Goal: Use online tool/utility: Utilize a website feature to perform a specific function

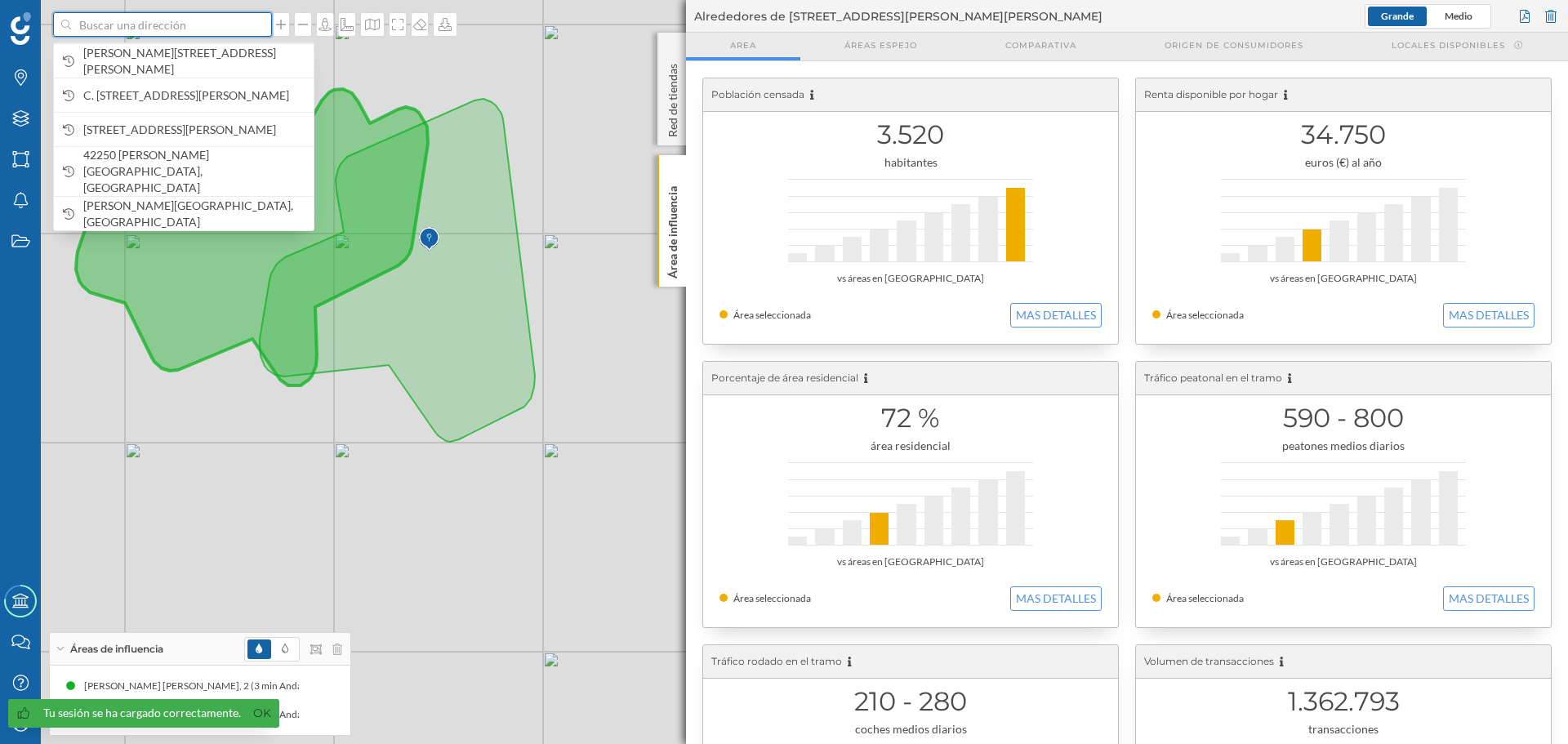
click at [138, 31] on input at bounding box center [162, 24] width 183 height 24
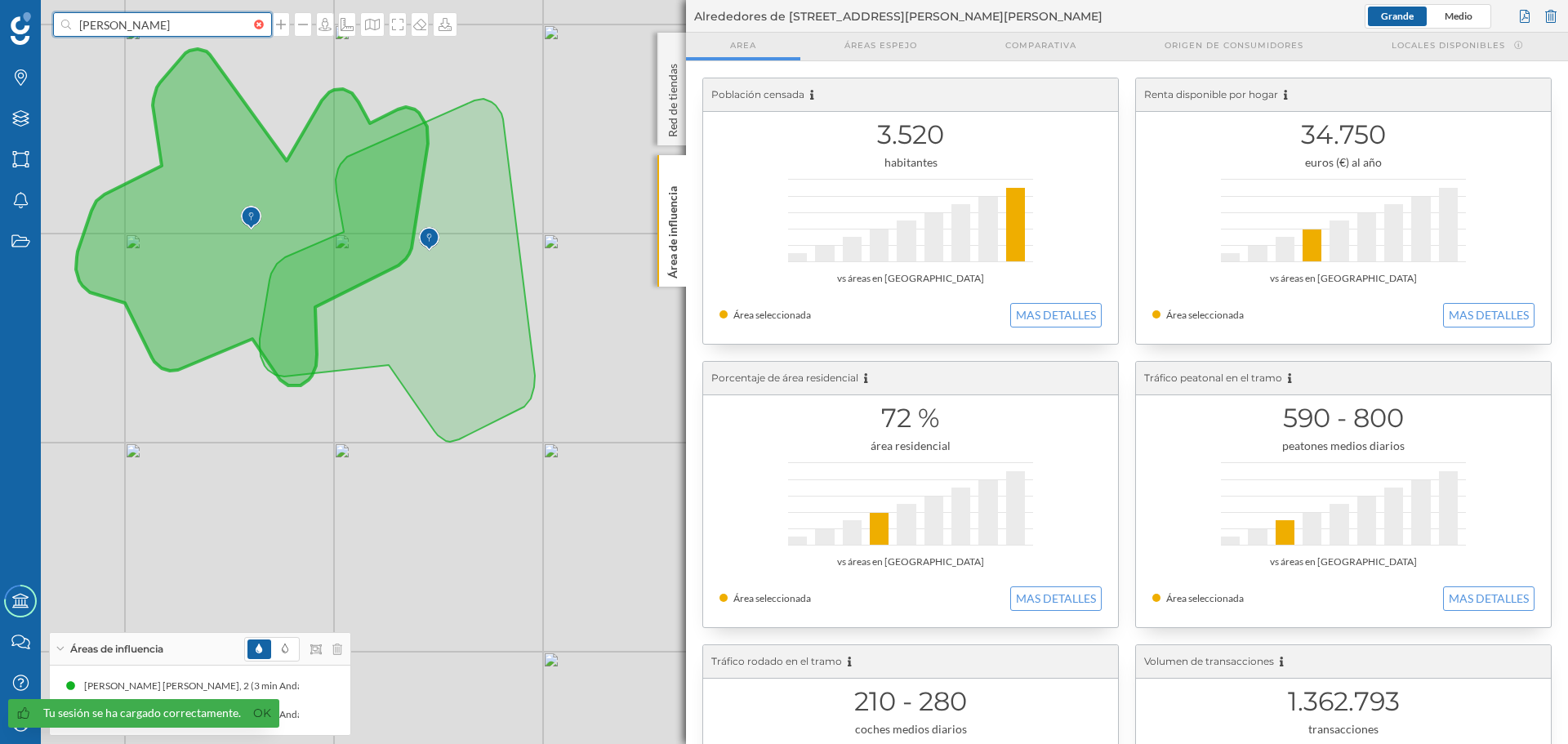
type input "[PERSON_NAME]"
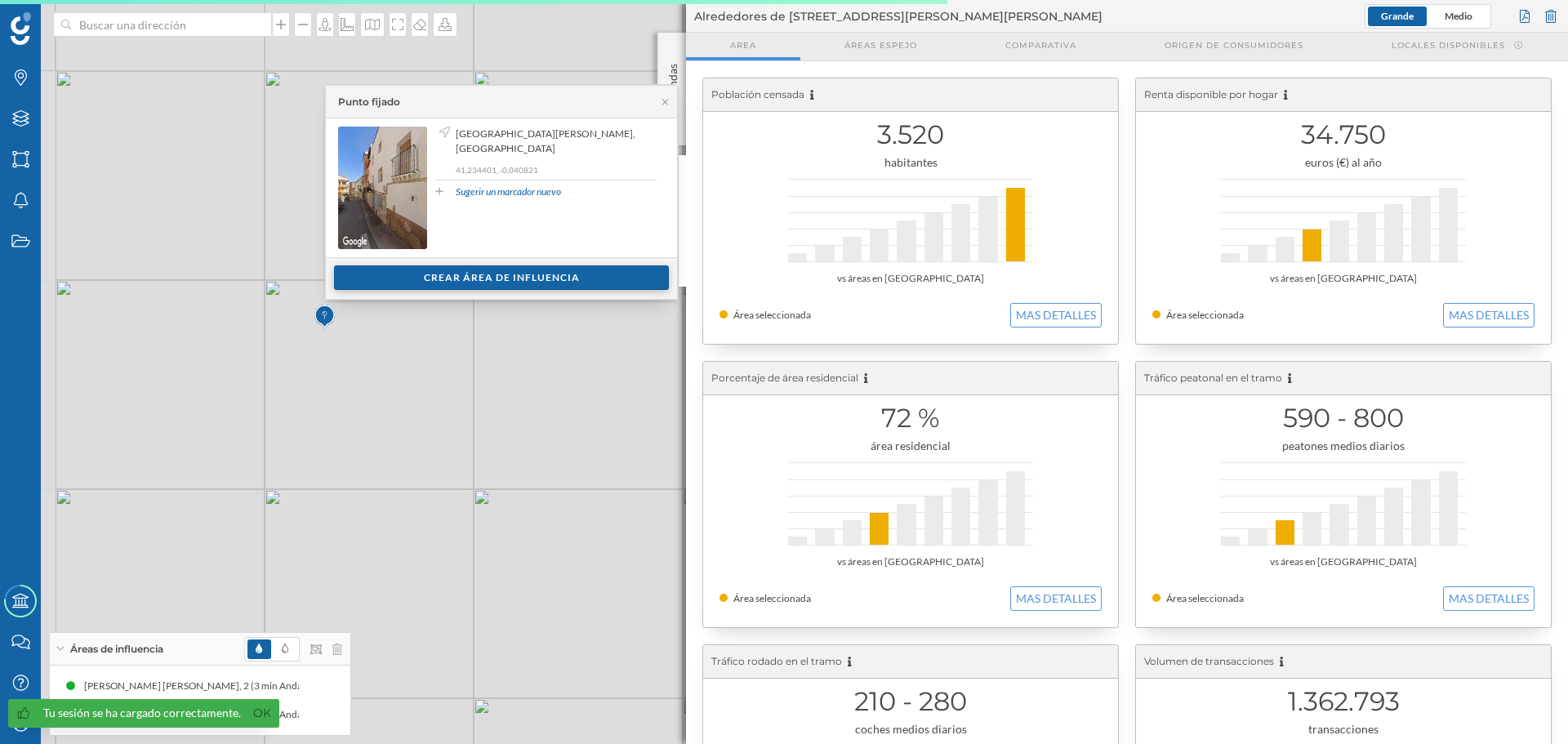
click at [510, 279] on div "Crear área de influencia" at bounding box center [501, 278] width 335 height 24
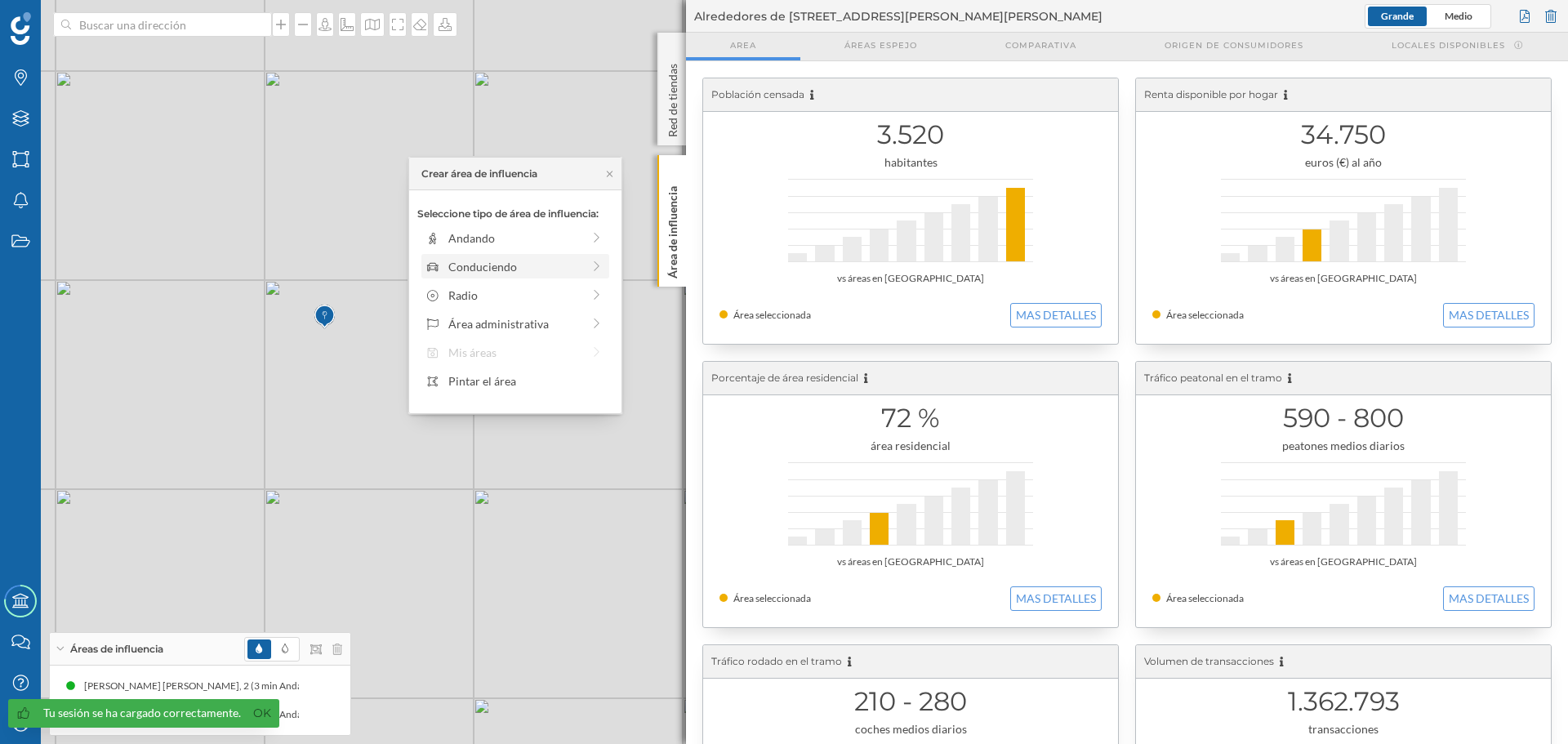
click at [503, 272] on div "Conduciendo" at bounding box center [515, 267] width 133 height 17
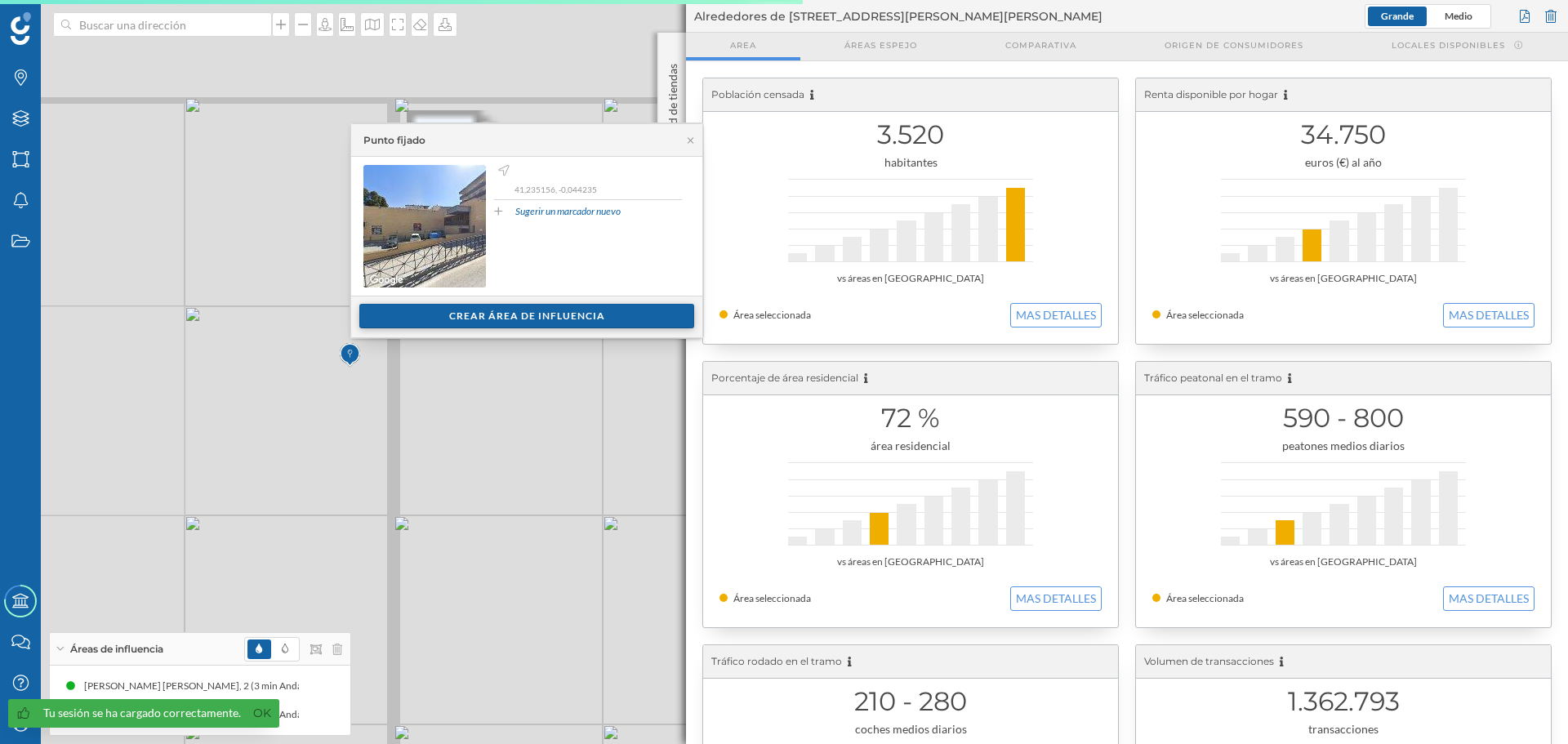
click at [451, 306] on div "Crear área de influencia" at bounding box center [526, 316] width 335 height 24
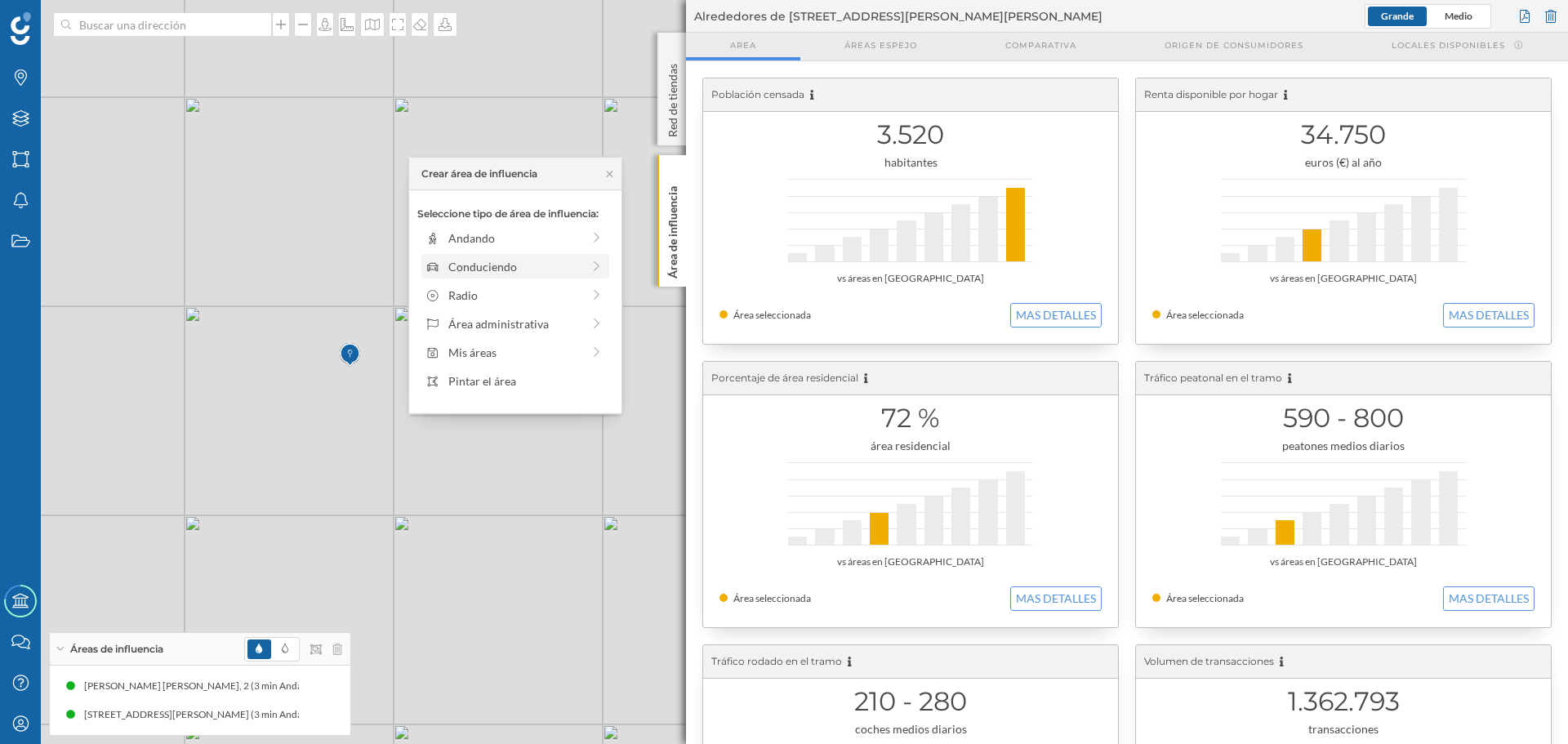
click at [491, 269] on div "Conduciendo" at bounding box center [515, 267] width 133 height 17
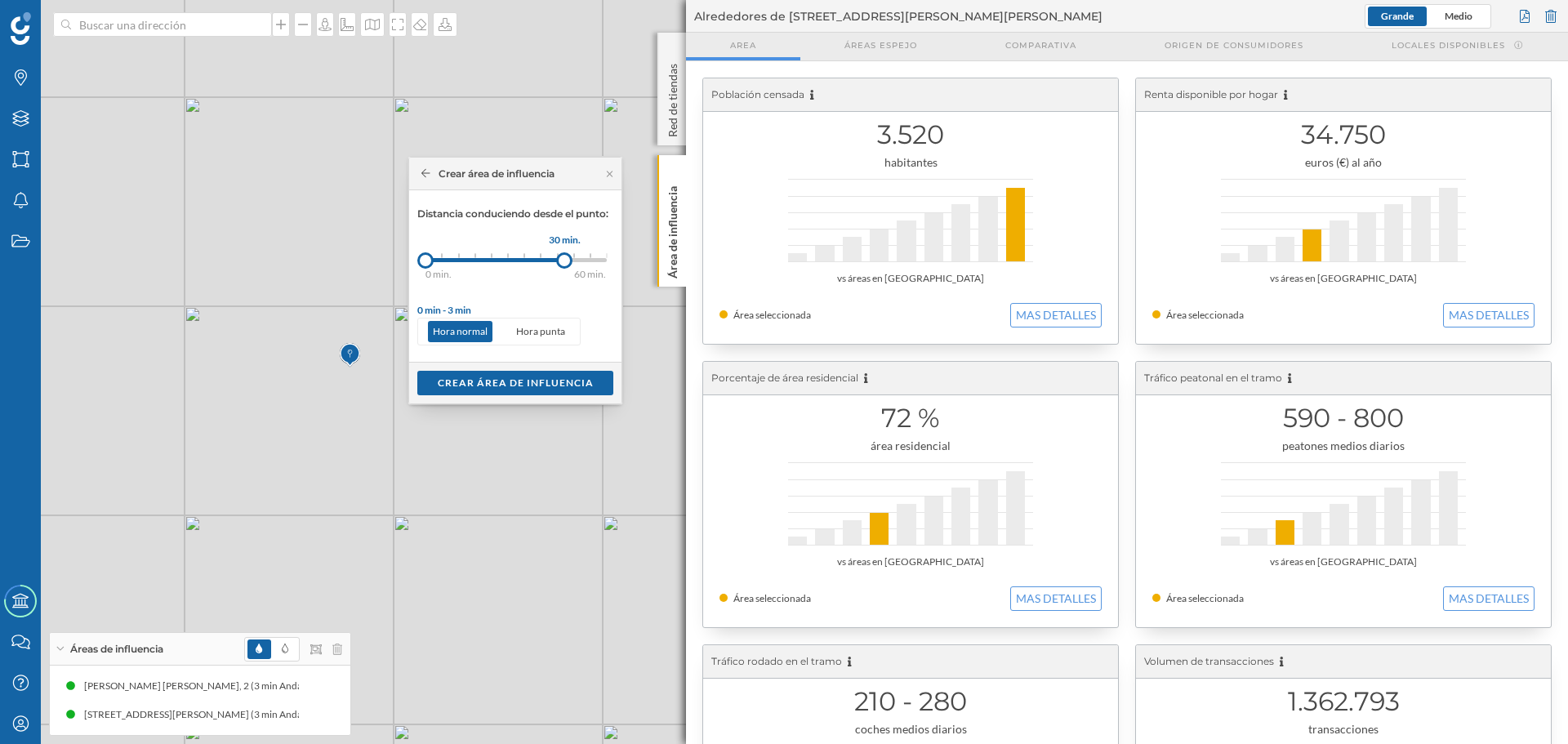
drag, startPoint x: 464, startPoint y: 264, endPoint x: 565, endPoint y: 255, distance: 101.4
click at [565, 255] on div at bounding box center [564, 261] width 17 height 17
click at [529, 386] on div "Crear área de influencia" at bounding box center [515, 382] width 196 height 24
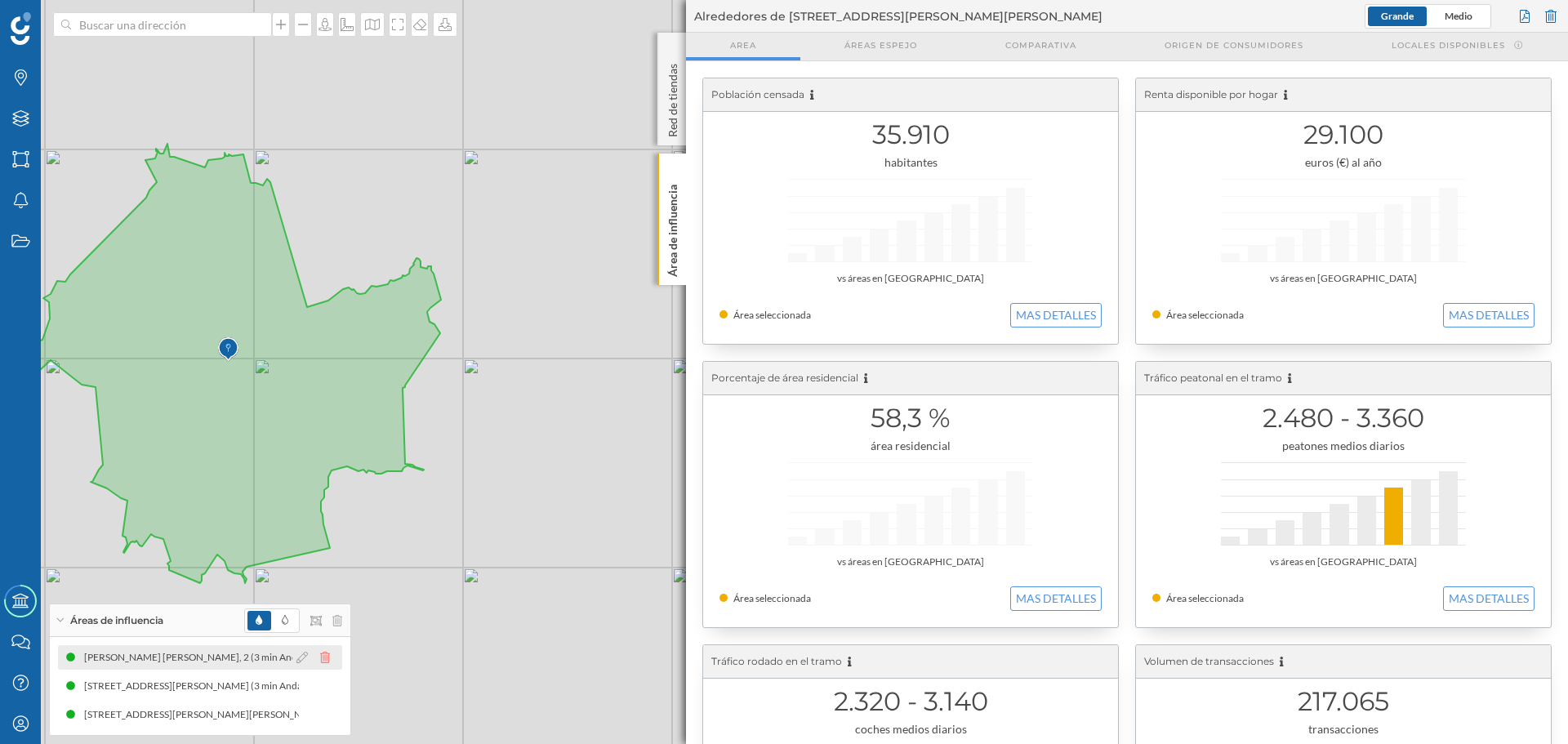
click at [324, 661] on icon at bounding box center [325, 657] width 10 height 11
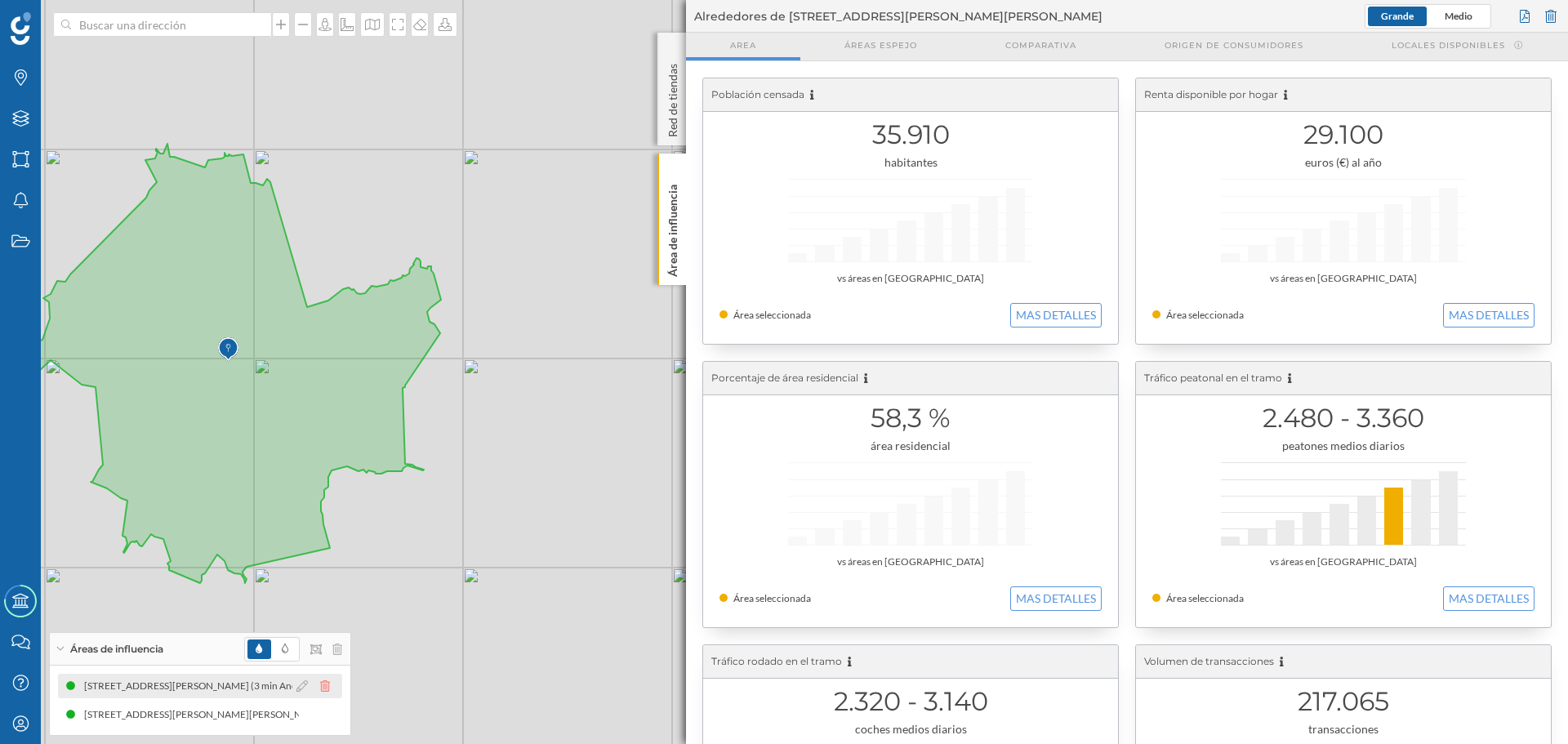
click at [325, 685] on icon at bounding box center [325, 685] width 10 height 11
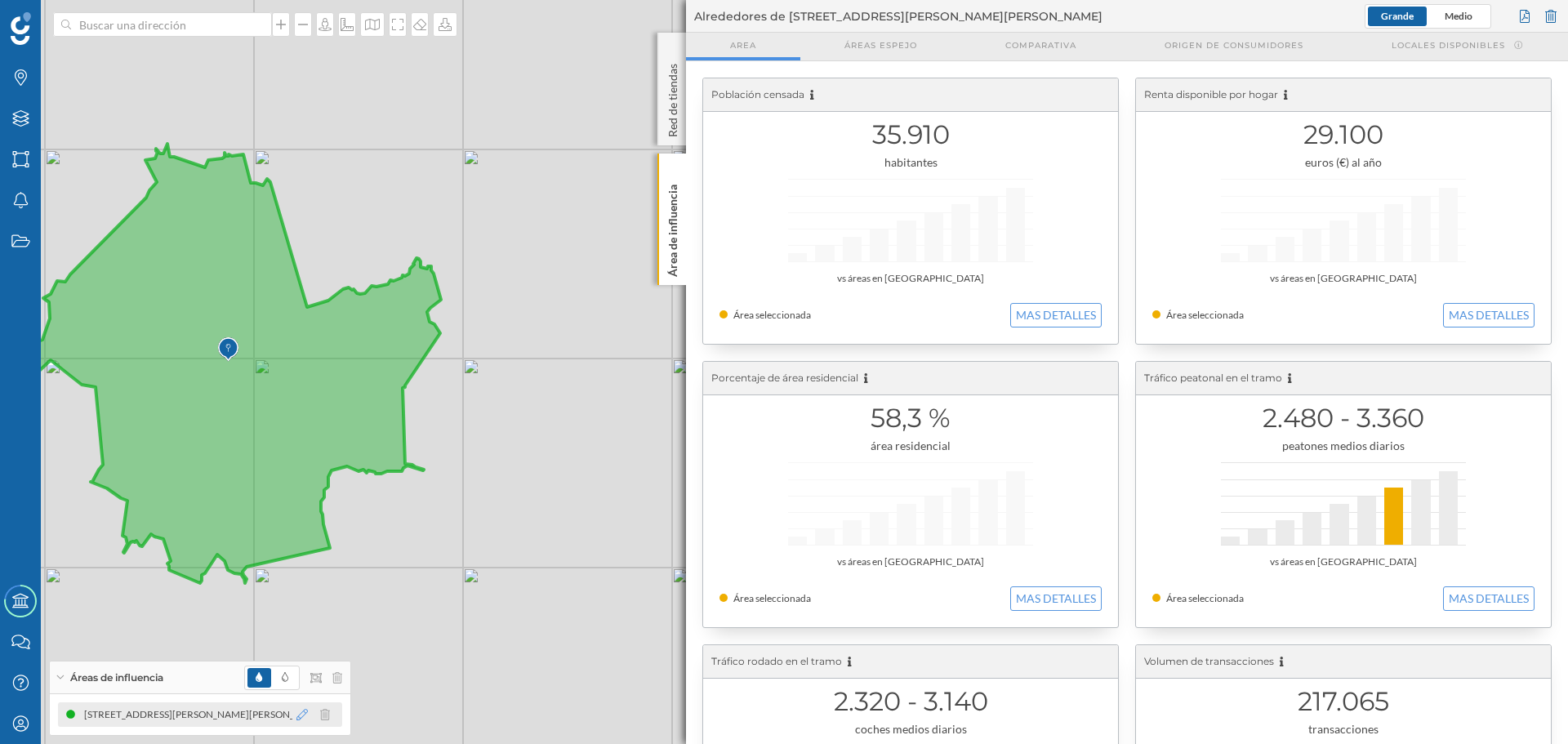
click at [303, 713] on icon at bounding box center [302, 714] width 11 height 11
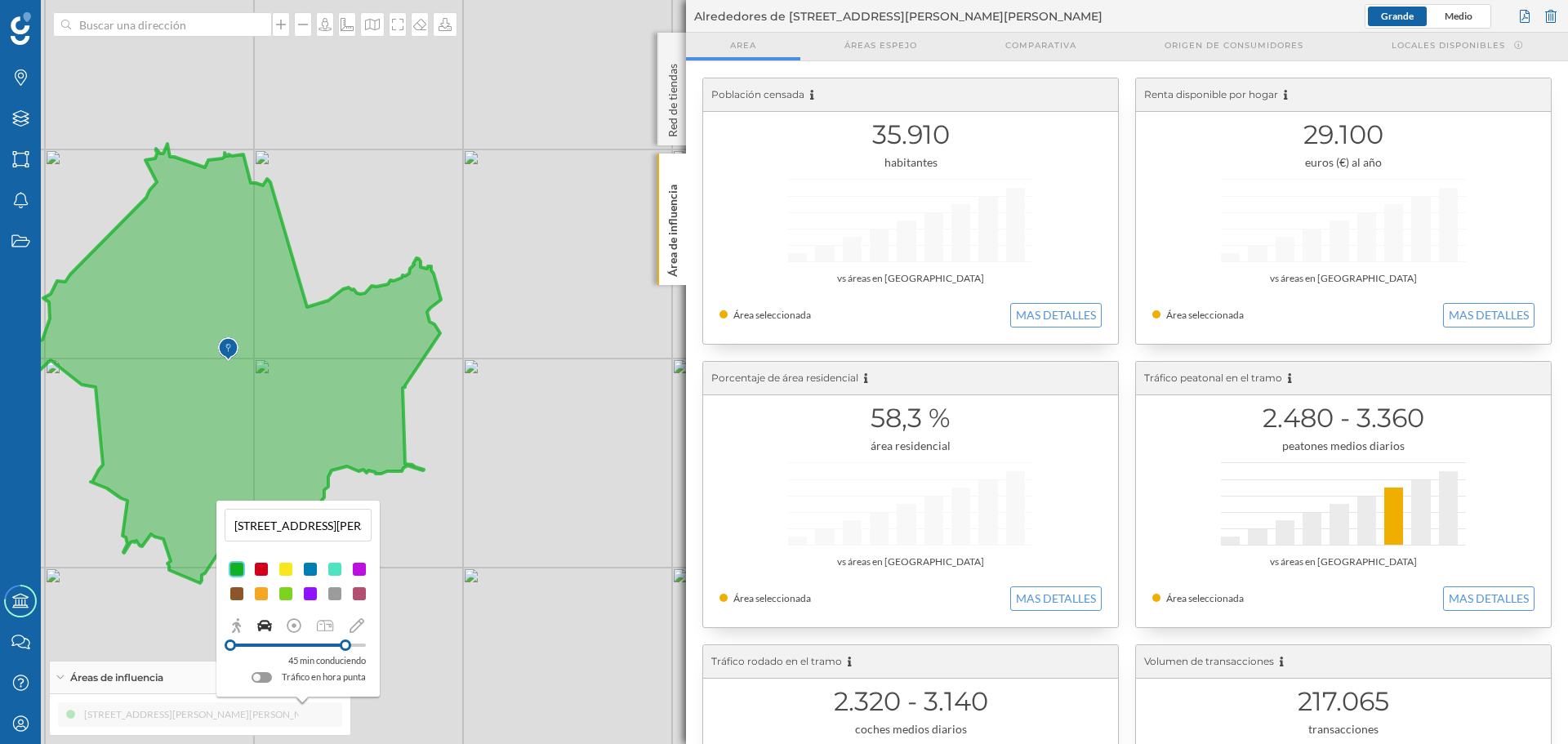
drag, startPoint x: 331, startPoint y: 643, endPoint x: 345, endPoint y: 644, distance: 14.0
click at [345, 644] on div at bounding box center [345, 645] width 11 height 11
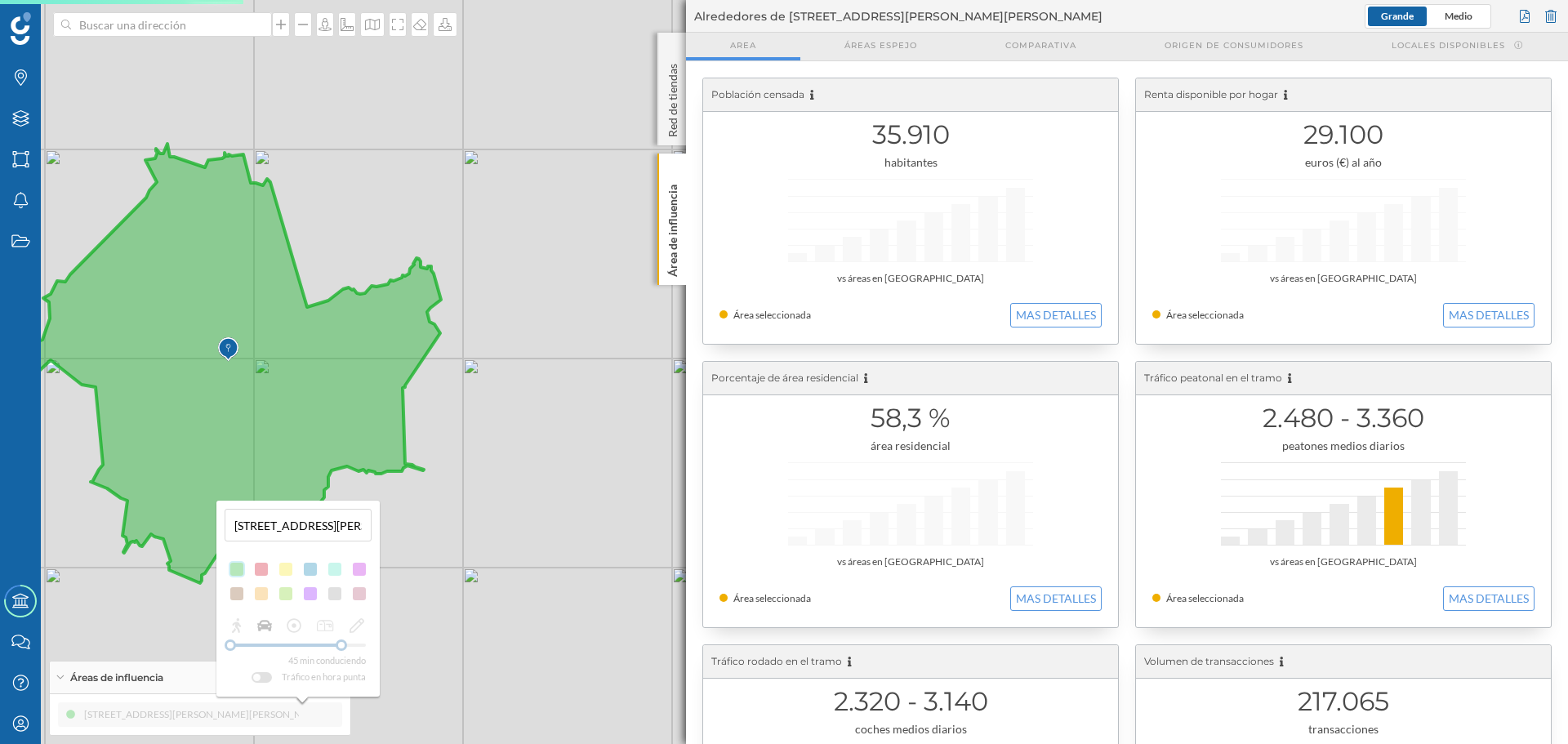
click at [301, 529] on input "[STREET_ADDRESS][PERSON_NAME][PERSON_NAME] (30 min Conduciendo)" at bounding box center [298, 525] width 137 height 24
click at [360, 553] on button at bounding box center [359, 554] width 17 height 17
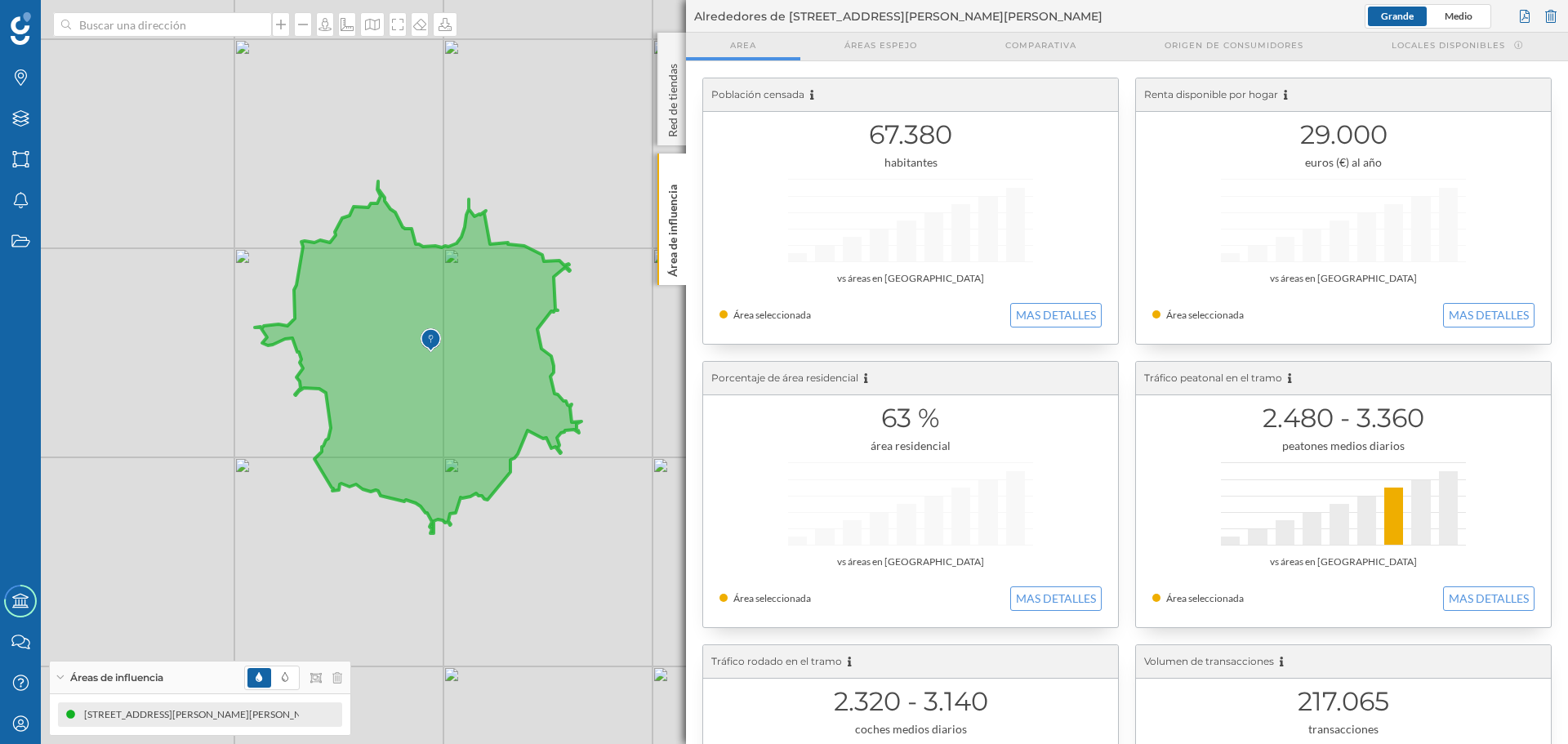
drag, startPoint x: 325, startPoint y: 125, endPoint x: 410, endPoint y: 144, distance: 87.1
click at [410, 144] on div "© Mapbox © OpenStreetMap Improve this map" at bounding box center [784, 372] width 1568 height 744
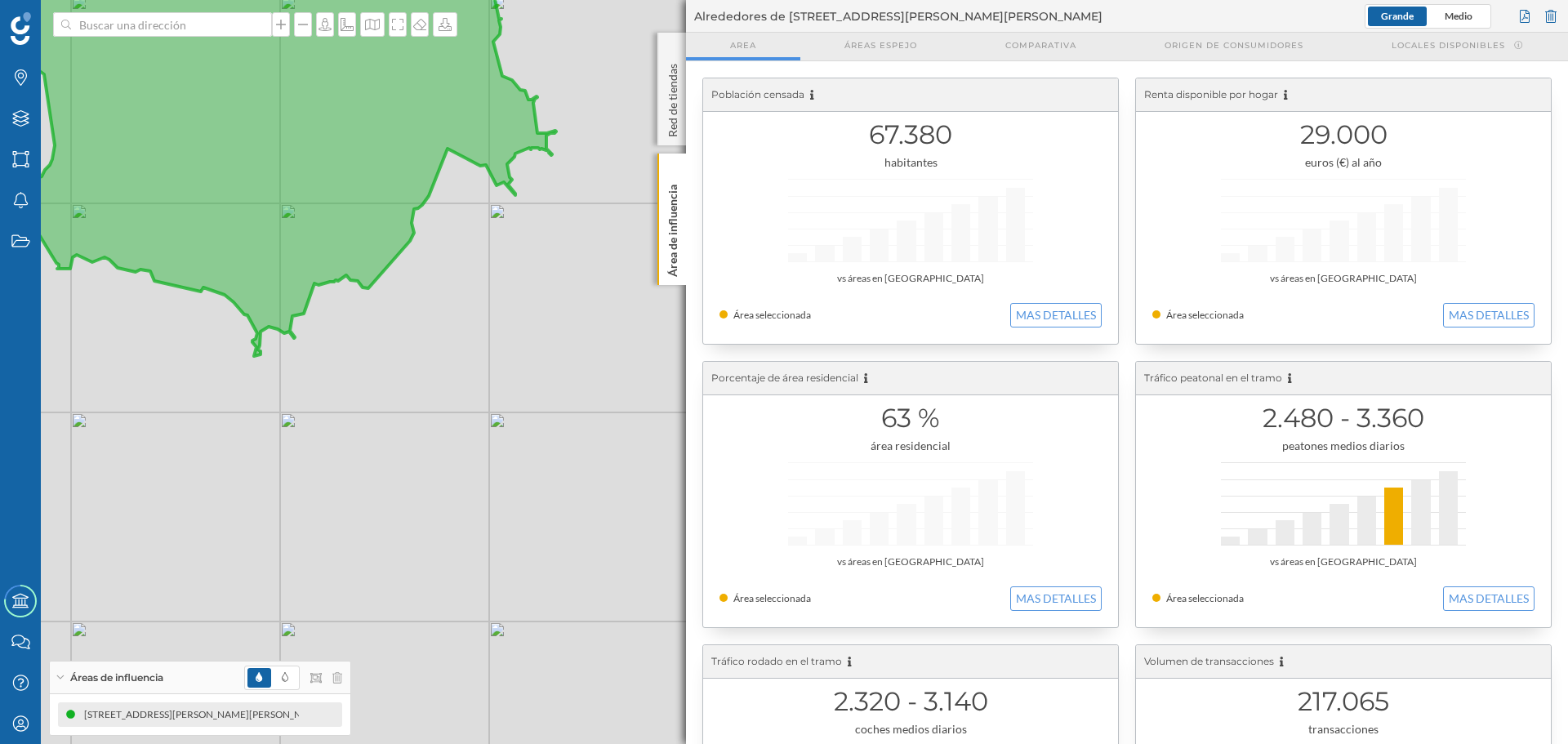
drag, startPoint x: 283, startPoint y: 403, endPoint x: 339, endPoint y: 488, distance: 101.8
click at [339, 488] on div "© Mapbox © OpenStreetMap Improve this map" at bounding box center [784, 372] width 1568 height 744
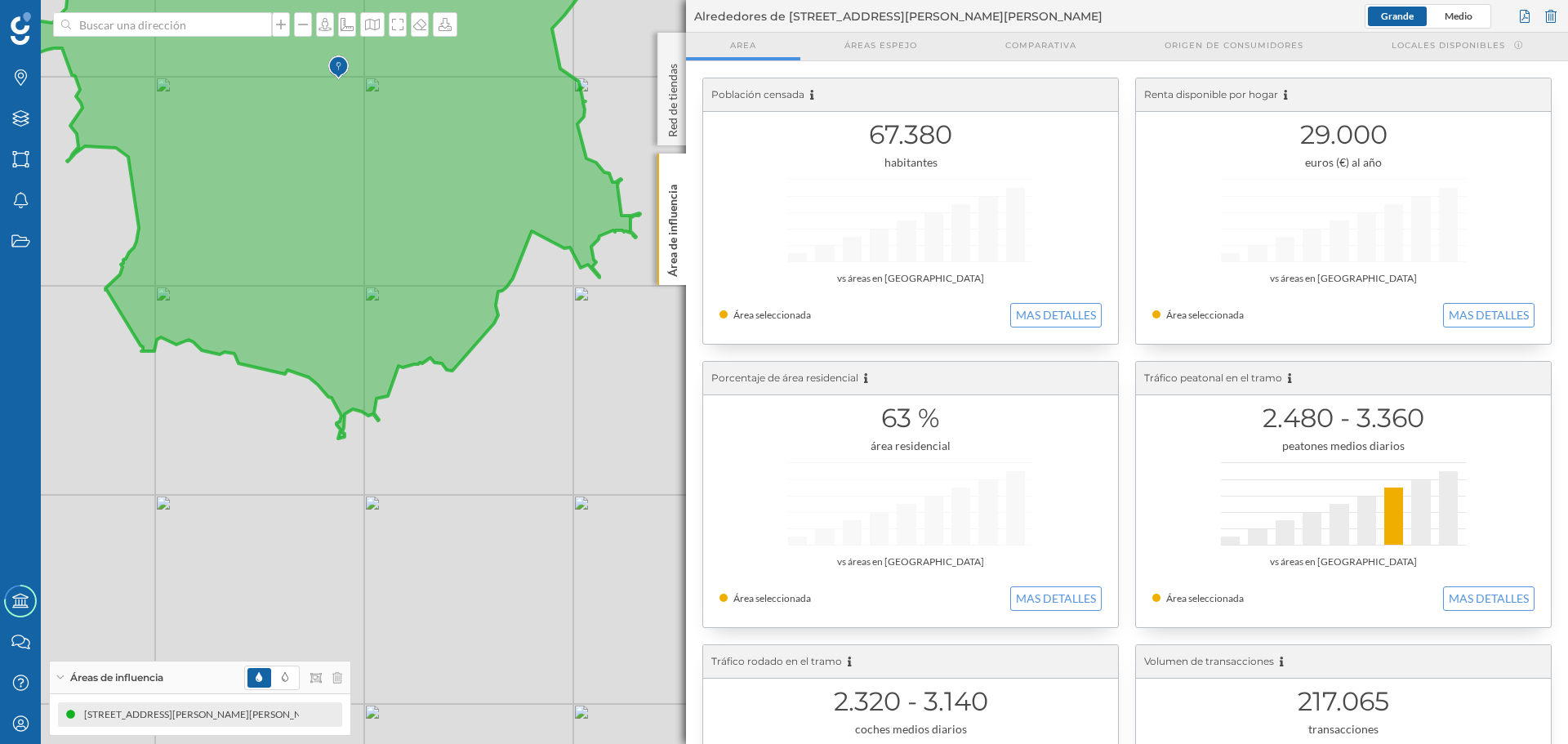
drag, startPoint x: 240, startPoint y: 416, endPoint x: 335, endPoint y: 486, distance: 118.0
click at [335, 486] on div "© Mapbox © OpenStreetMap Improve this map" at bounding box center [784, 372] width 1568 height 744
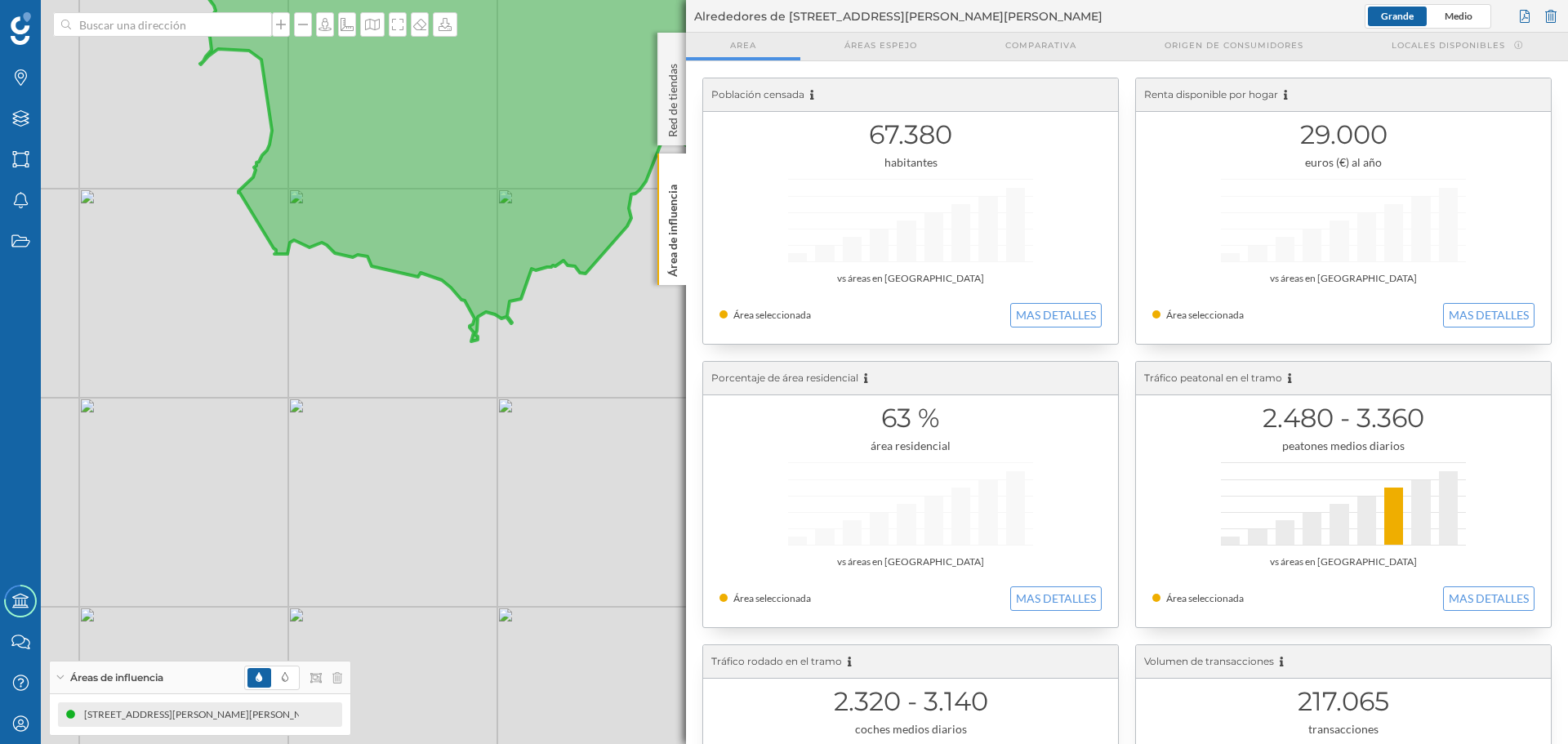
drag, startPoint x: 365, startPoint y: 584, endPoint x: 417, endPoint y: 431, distance: 161.6
click at [417, 431] on div "© Mapbox © OpenStreetMap Improve this map" at bounding box center [784, 372] width 1568 height 744
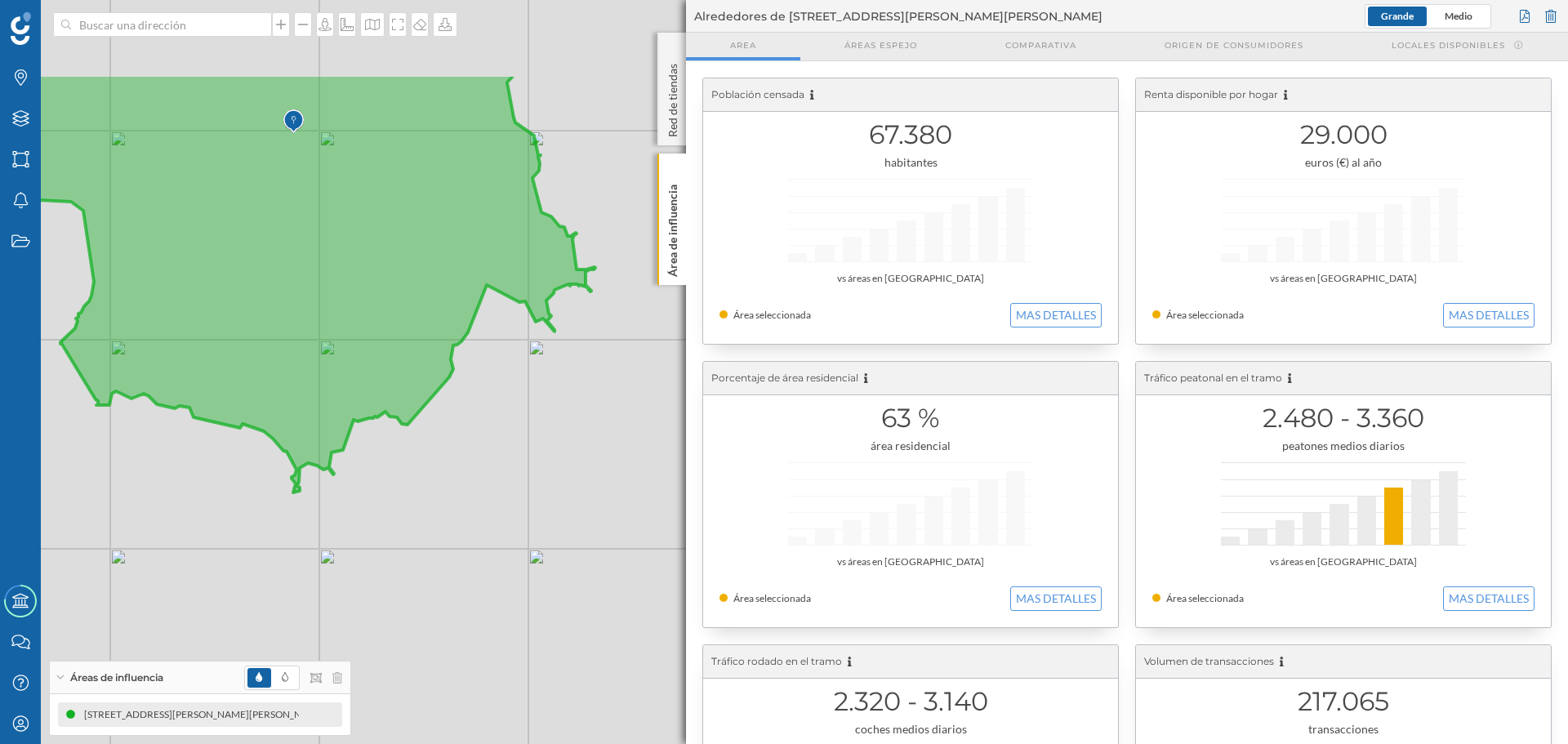
drag, startPoint x: 445, startPoint y: 333, endPoint x: 268, endPoint y: 483, distance: 232.0
click at [268, 483] on div "© Mapbox © OpenStreetMap Improve this map" at bounding box center [784, 372] width 1568 height 744
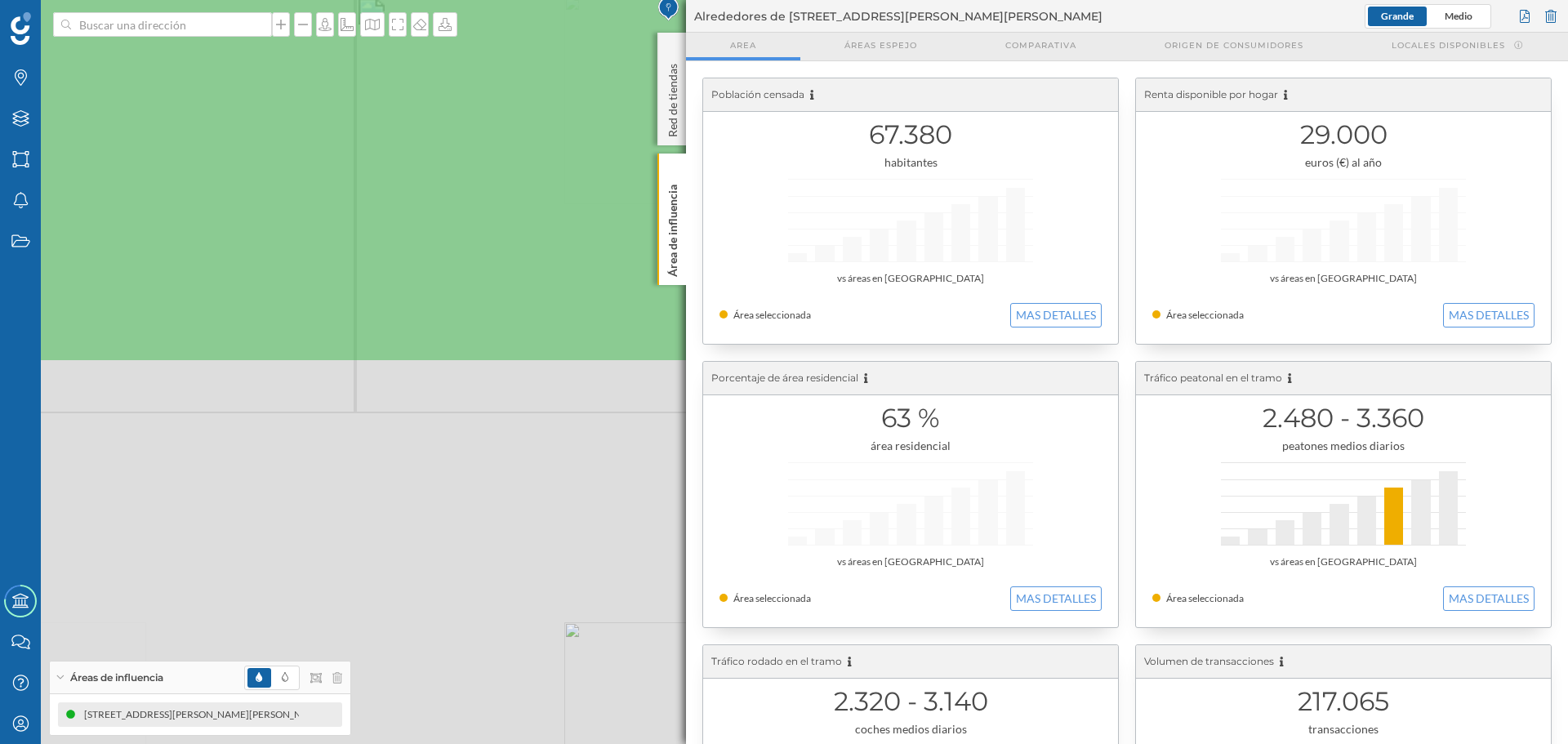
drag, startPoint x: 249, startPoint y: 544, endPoint x: 430, endPoint y: 83, distance: 495.3
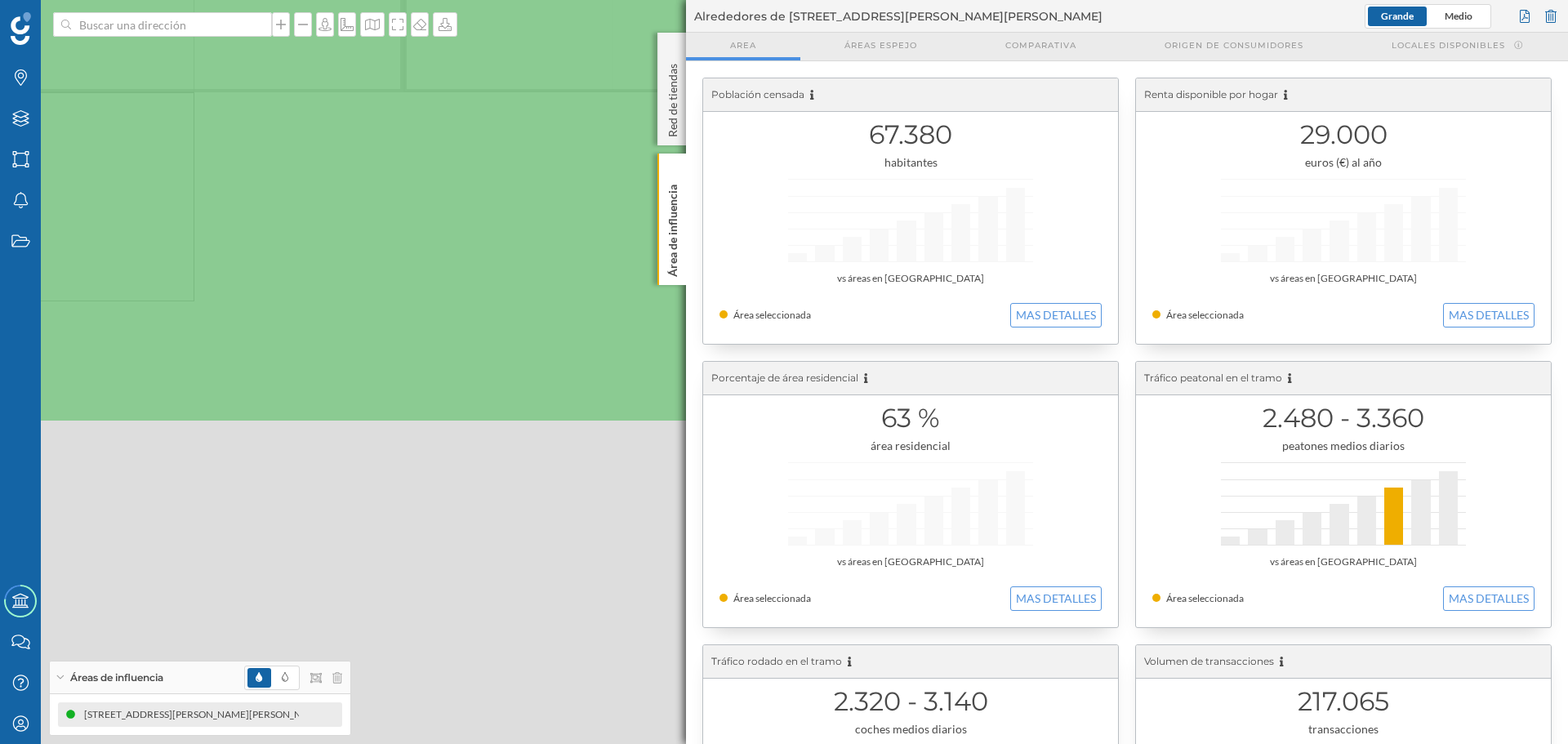
drag, startPoint x: 297, startPoint y: 538, endPoint x: 362, endPoint y: 140, distance: 403.3
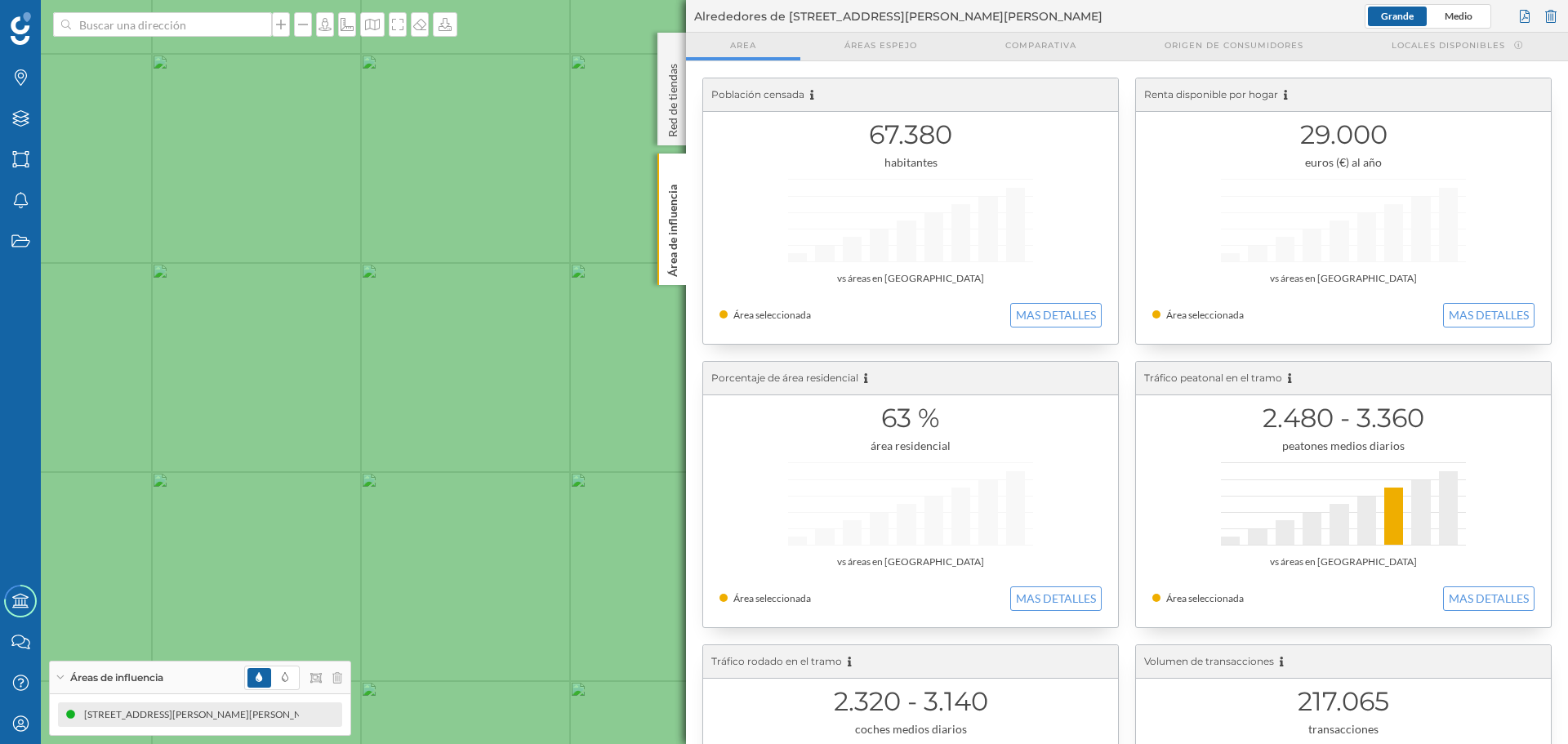
drag, startPoint x: 527, startPoint y: 517, endPoint x: 271, endPoint y: 473, distance: 259.8
click at [271, 473] on icon at bounding box center [532, 335] width 1889 height 899
drag, startPoint x: 317, startPoint y: 387, endPoint x: 284, endPoint y: 393, distance: 33.5
click at [284, 393] on icon at bounding box center [560, 407] width 1889 height 899
drag, startPoint x: 265, startPoint y: 397, endPoint x: 263, endPoint y: 410, distance: 13.2
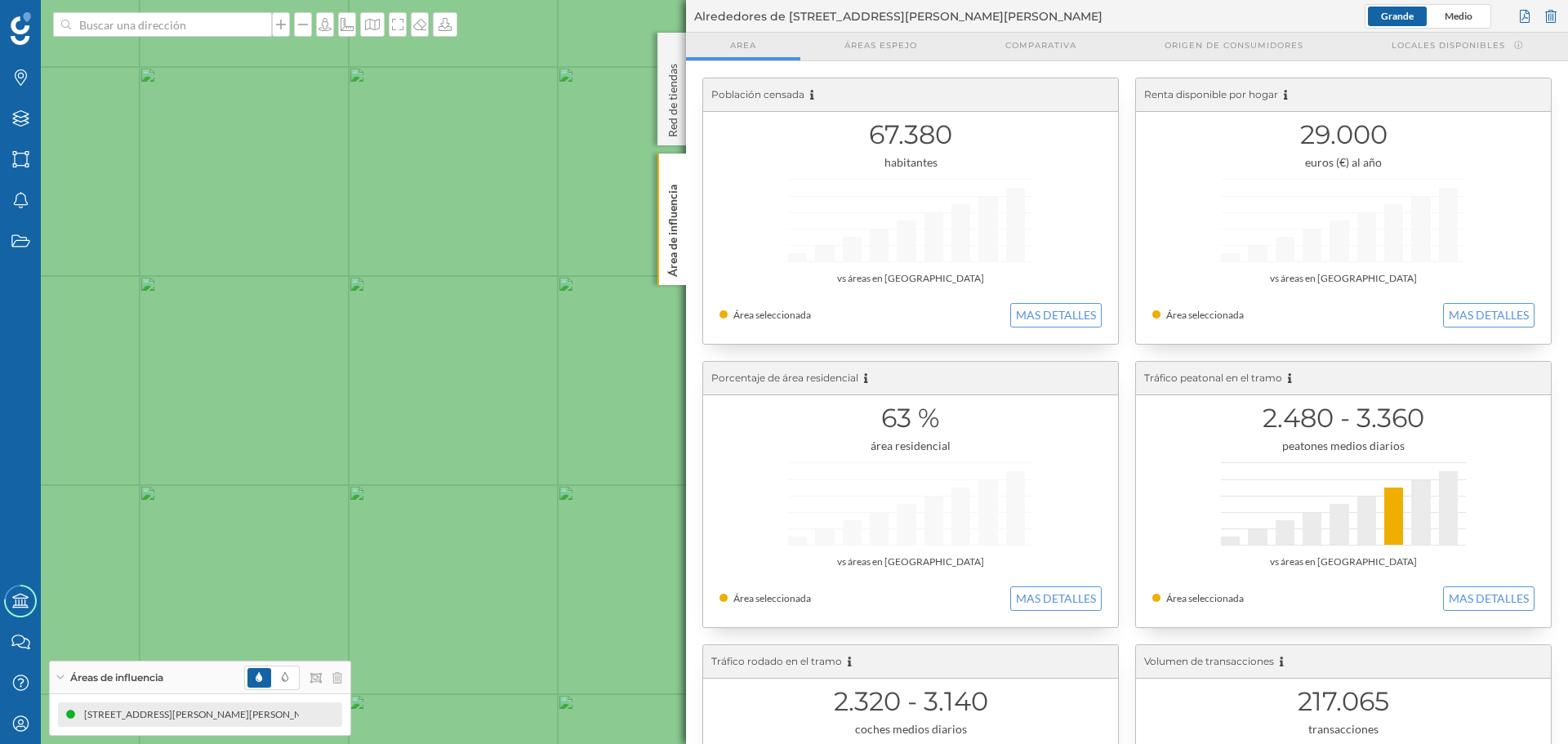
click at [263, 410] on icon at bounding box center [865, 387] width 1889 height 899
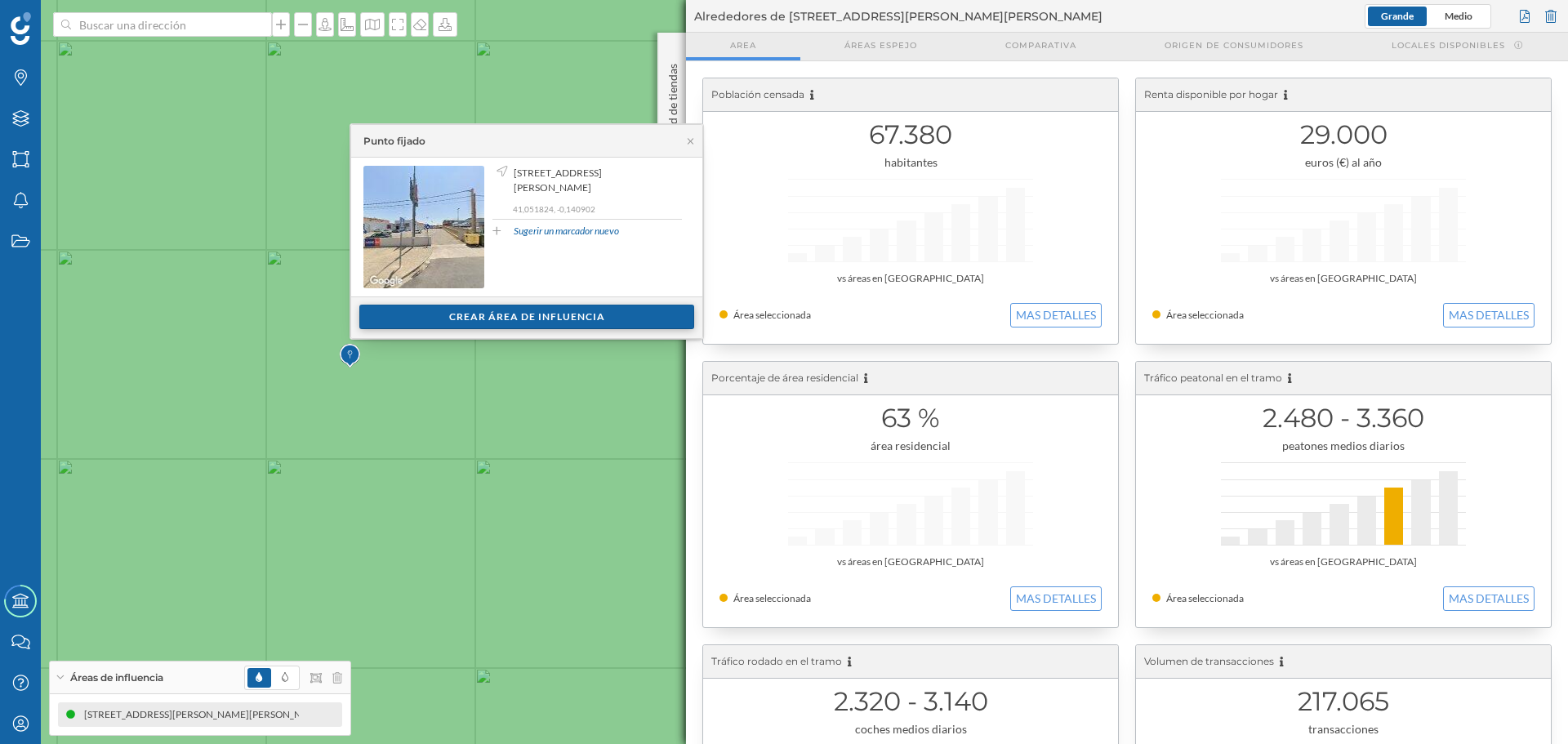
click at [486, 310] on div "Crear área de influencia" at bounding box center [526, 317] width 335 height 24
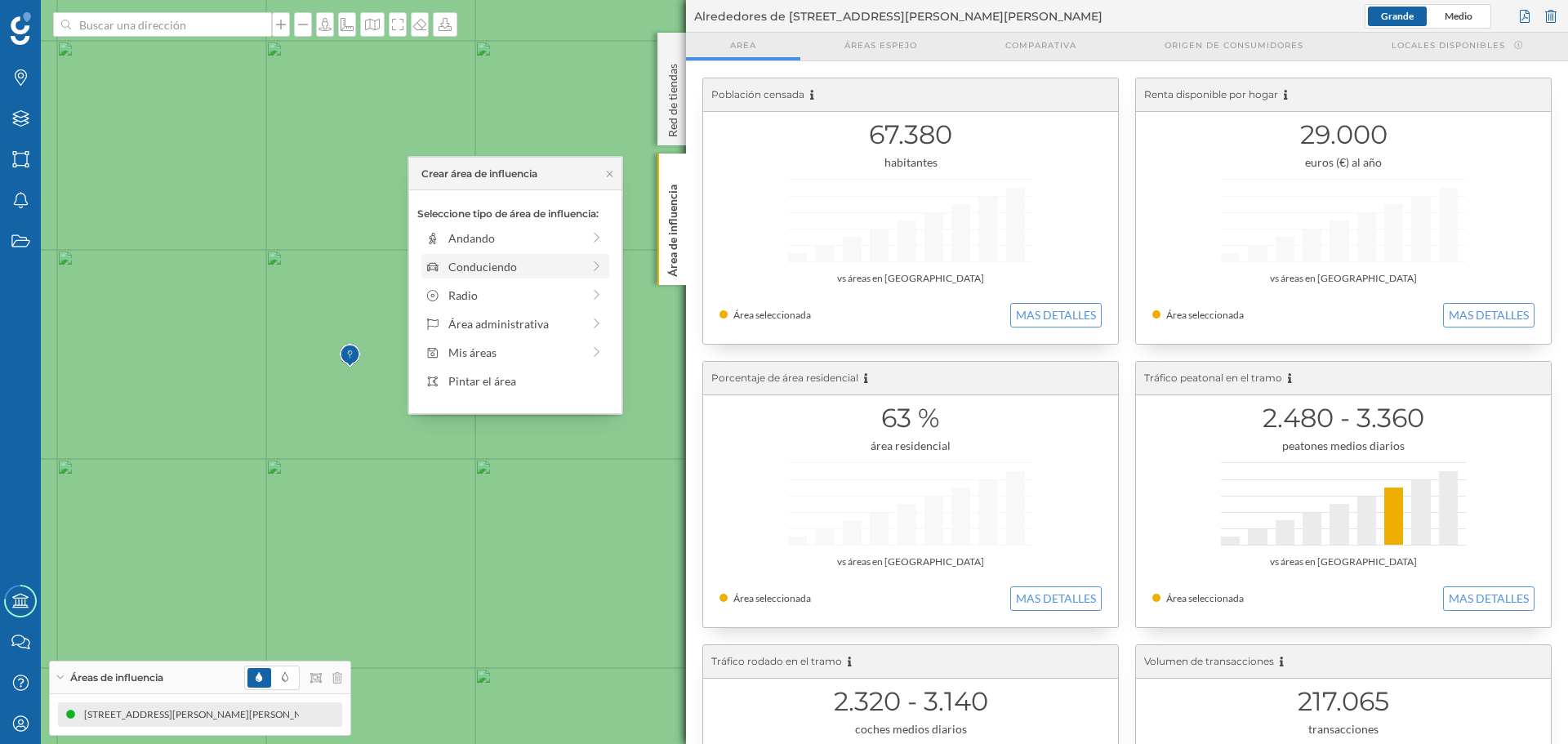
click at [500, 259] on div "Conduciendo" at bounding box center [515, 267] width 133 height 17
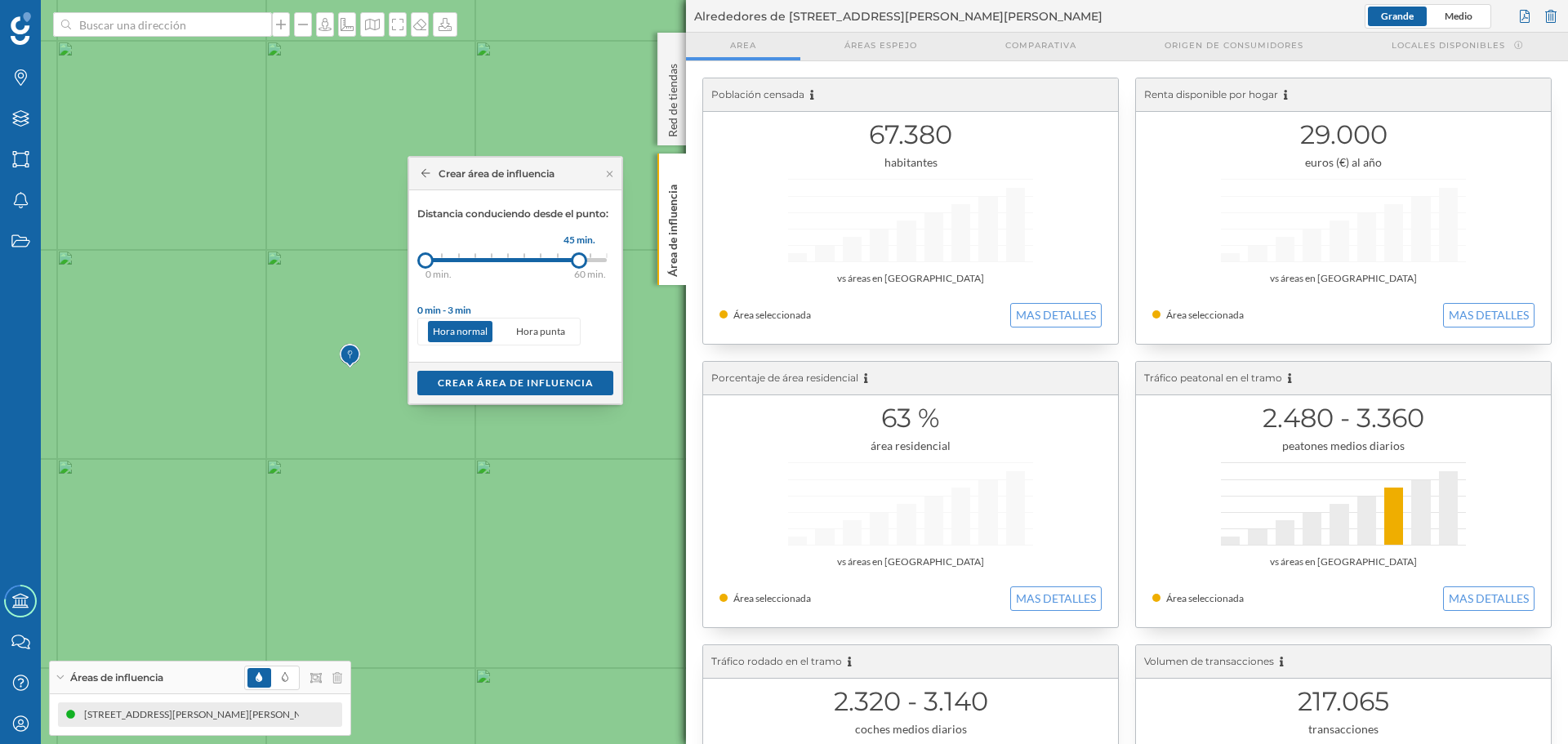
drag, startPoint x: 437, startPoint y: 259, endPoint x: 580, endPoint y: 258, distance: 143.0
click at [580, 258] on div at bounding box center [579, 261] width 17 height 17
click at [512, 381] on div "Crear área de influencia" at bounding box center [515, 382] width 196 height 24
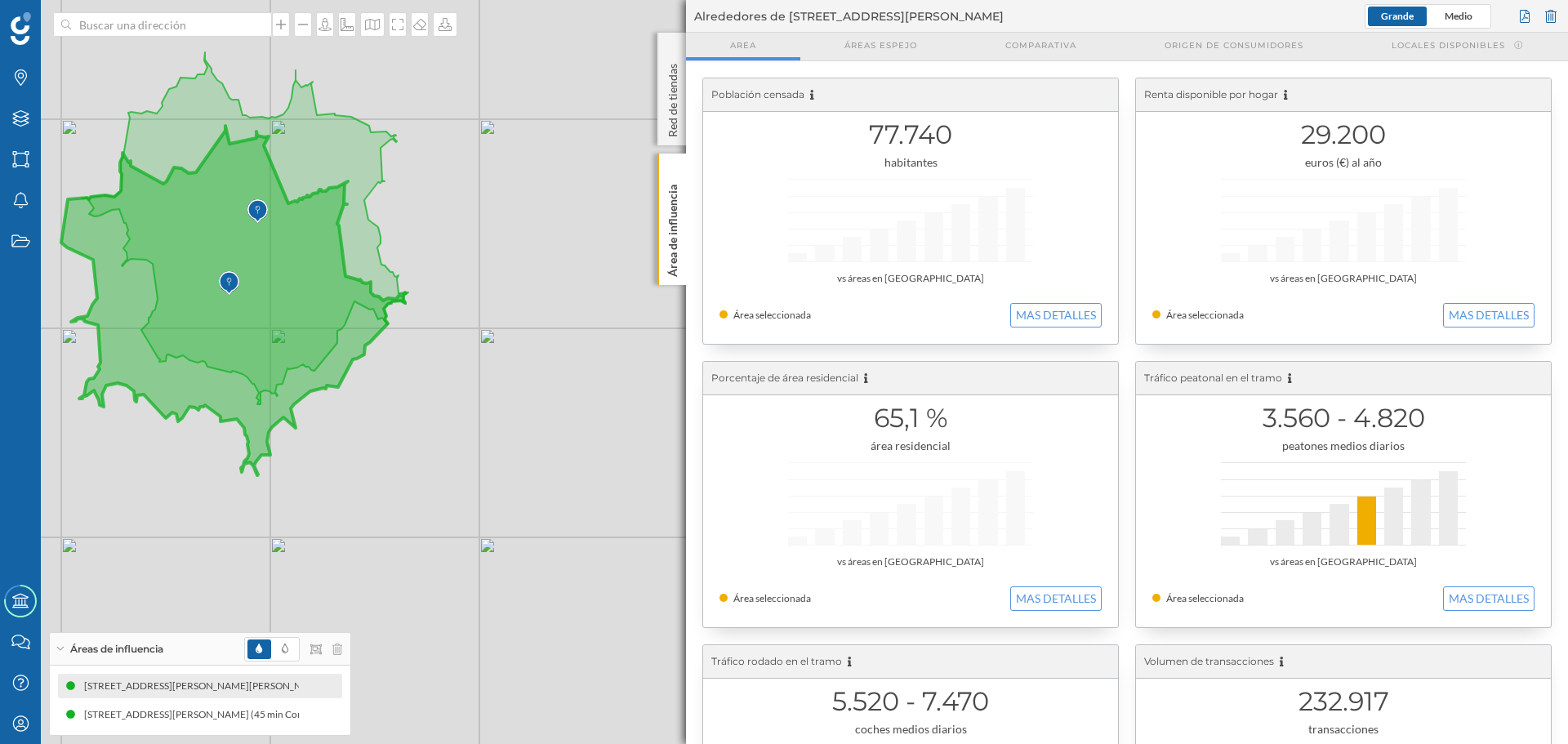
drag, startPoint x: 222, startPoint y: 578, endPoint x: 353, endPoint y: 614, distance: 135.9
click at [353, 614] on div "© Mapbox © OpenStreetMap Improve this map" at bounding box center [784, 372] width 1568 height 744
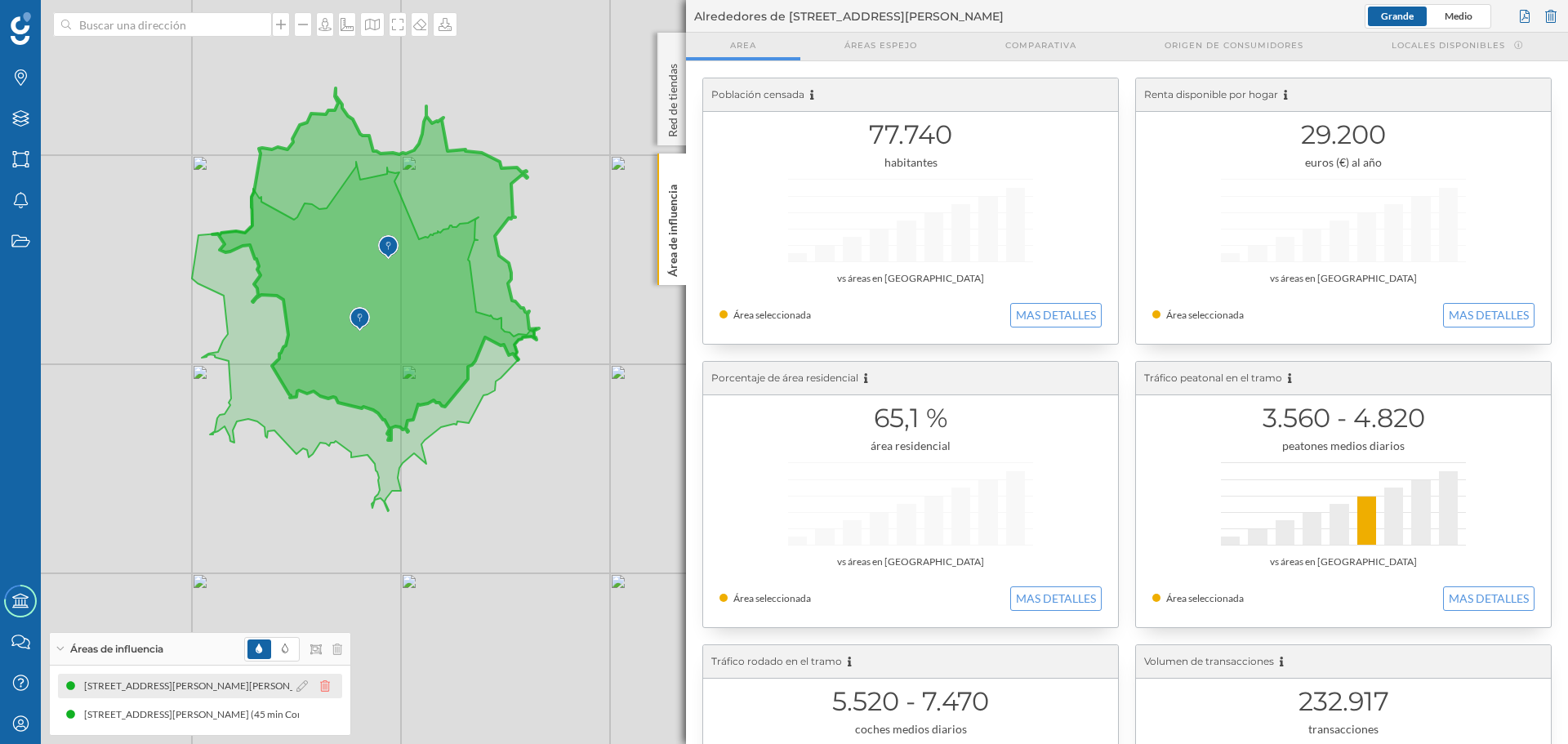
click at [324, 685] on icon at bounding box center [325, 685] width 10 height 11
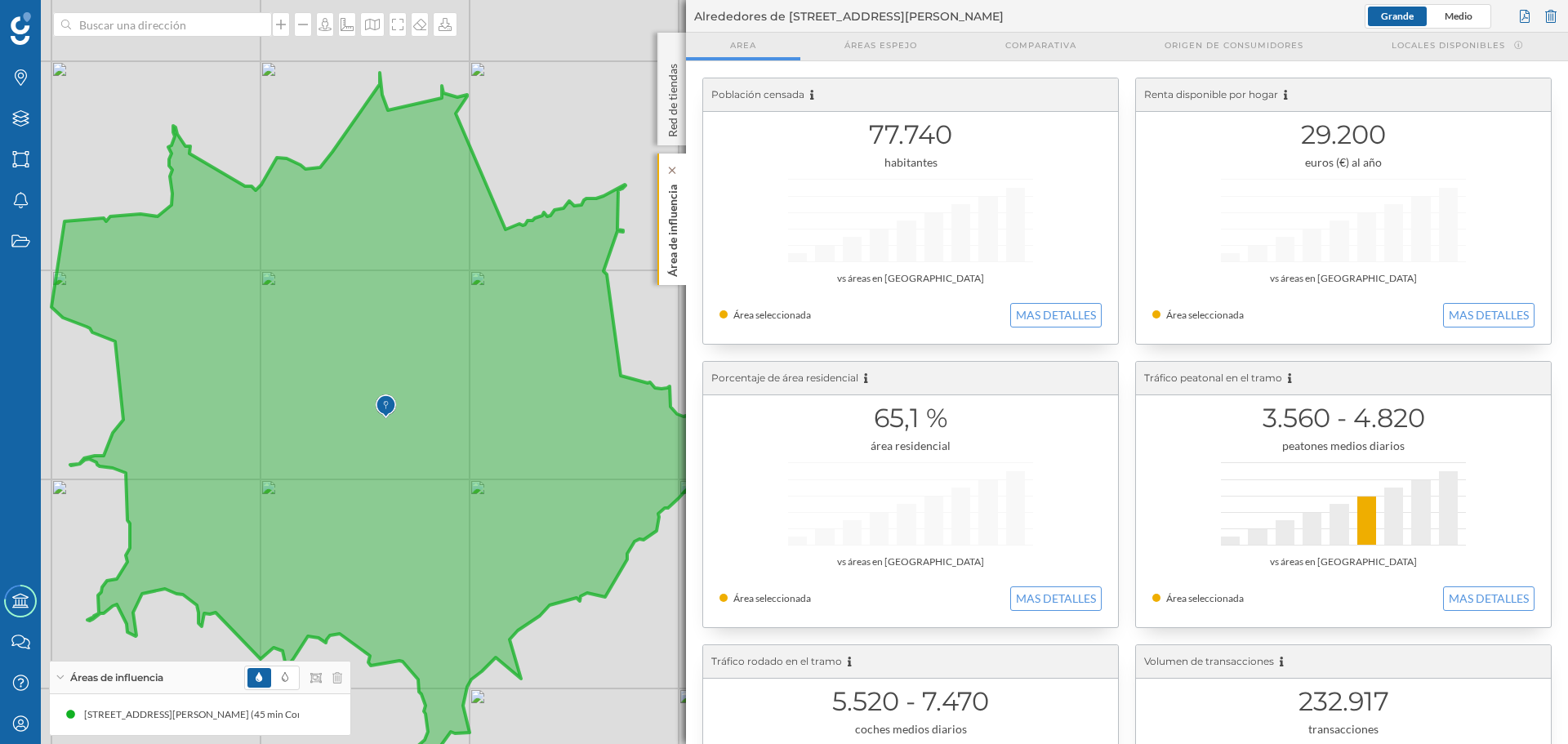
click at [673, 237] on p "Área de influencia" at bounding box center [673, 227] width 17 height 99
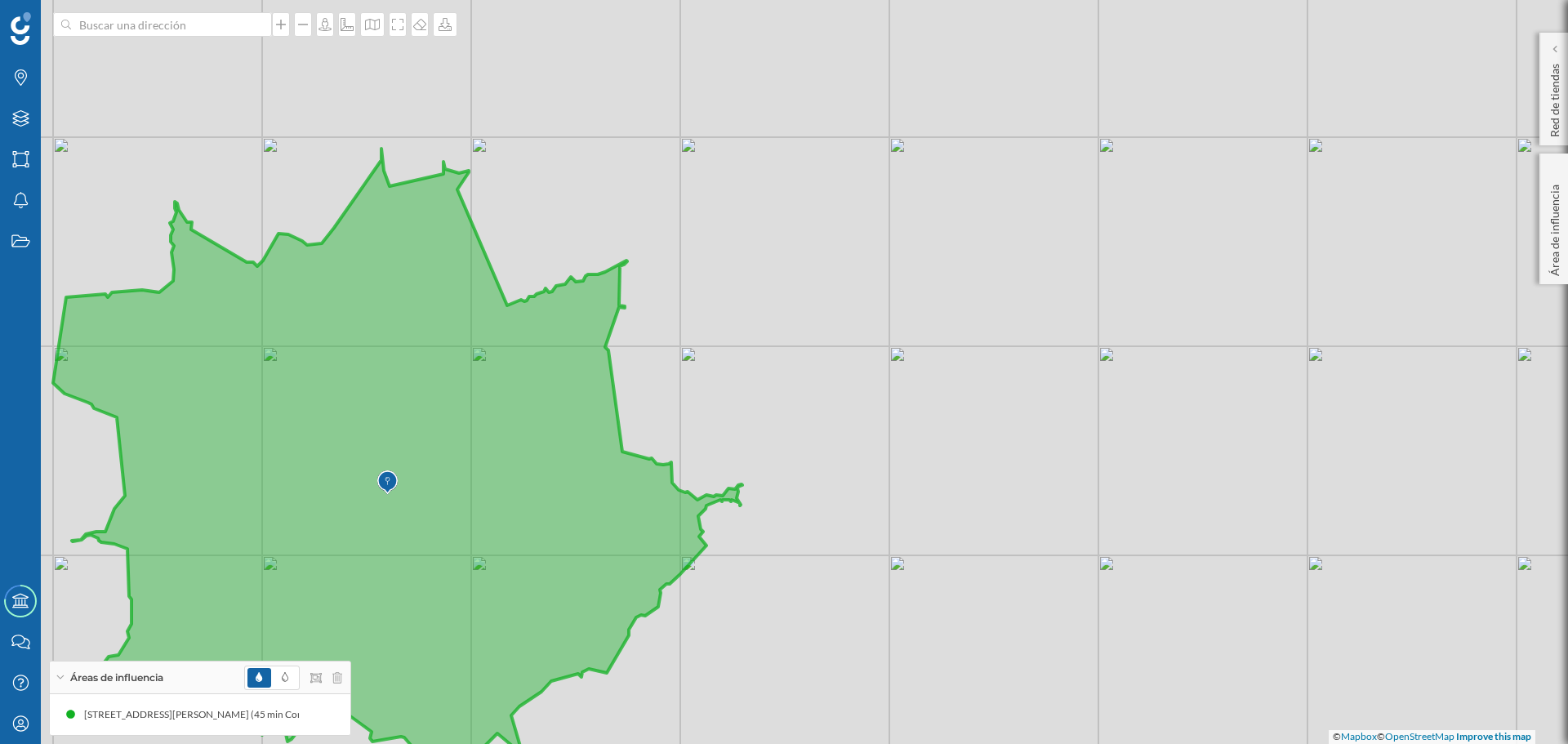
drag, startPoint x: 753, startPoint y: 151, endPoint x: 754, endPoint y: 227, distance: 76.0
click at [754, 227] on div "© Mapbox © OpenStreetMap Improve this map" at bounding box center [784, 372] width 1568 height 744
drag, startPoint x: 871, startPoint y: 79, endPoint x: 753, endPoint y: 419, distance: 359.9
click at [753, 419] on div "© Mapbox © OpenStreetMap Improve this map" at bounding box center [784, 372] width 1568 height 744
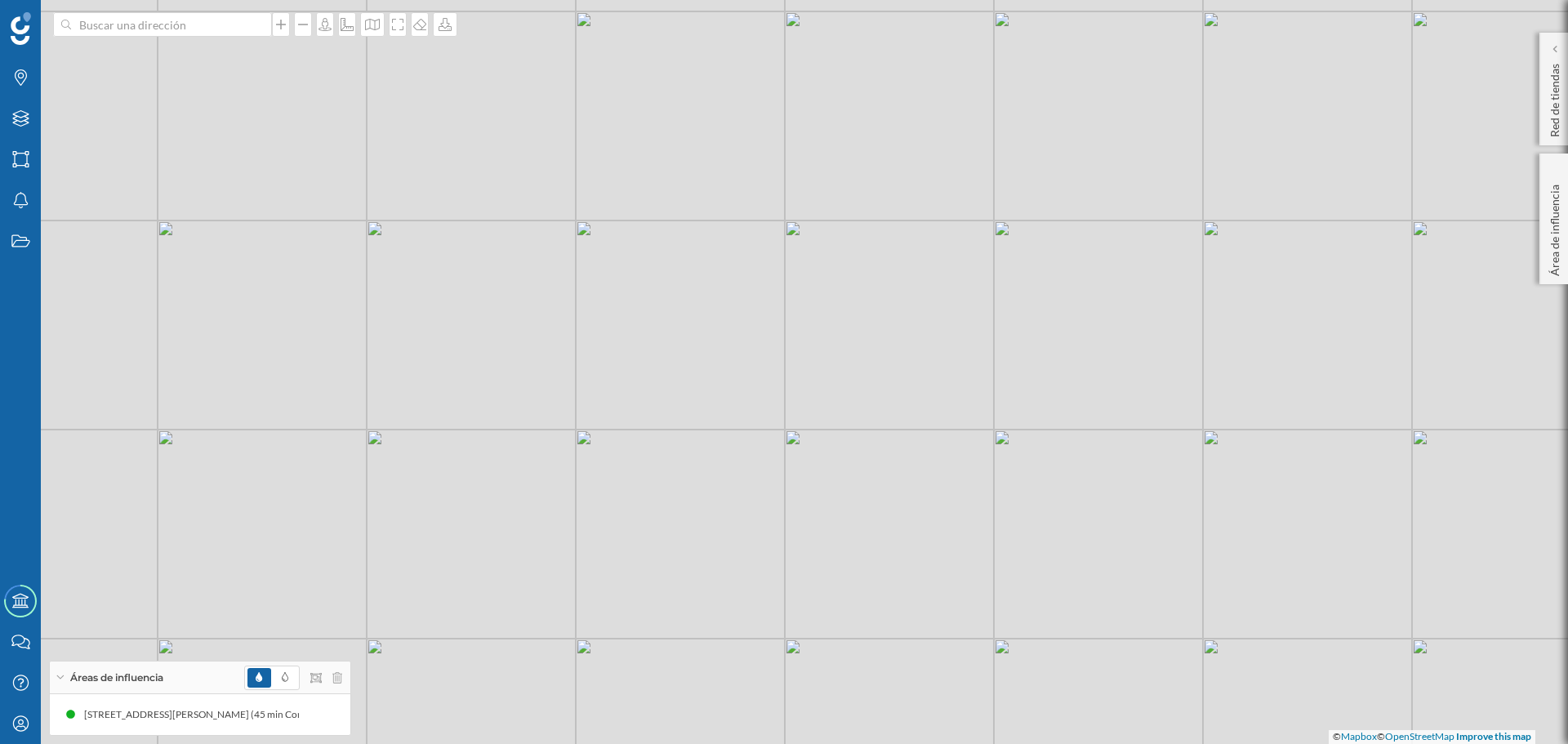
drag, startPoint x: 682, startPoint y: 552, endPoint x: 667, endPoint y: 543, distance: 17.5
click at [667, 543] on div "© Mapbox © OpenStreetMap Improve this map" at bounding box center [784, 372] width 1568 height 744
drag, startPoint x: 884, startPoint y: 129, endPoint x: 702, endPoint y: 450, distance: 369.0
click at [702, 450] on div "© Mapbox © OpenStreetMap Improve this map" at bounding box center [784, 372] width 1568 height 744
drag, startPoint x: 765, startPoint y: 657, endPoint x: 834, endPoint y: 531, distance: 143.7
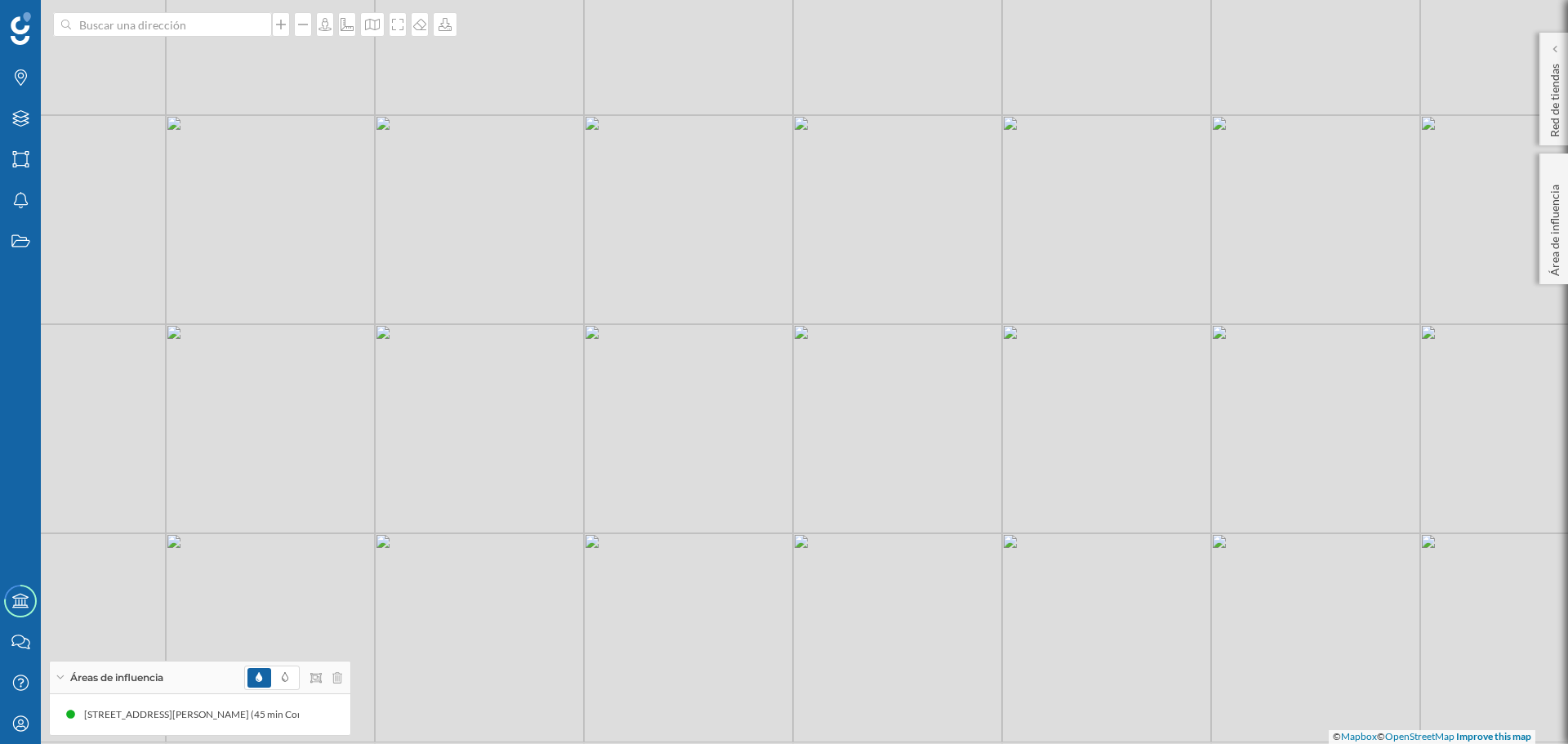
click at [834, 531] on div "© Mapbox © OpenStreetMap Improve this map" at bounding box center [784, 372] width 1568 height 744
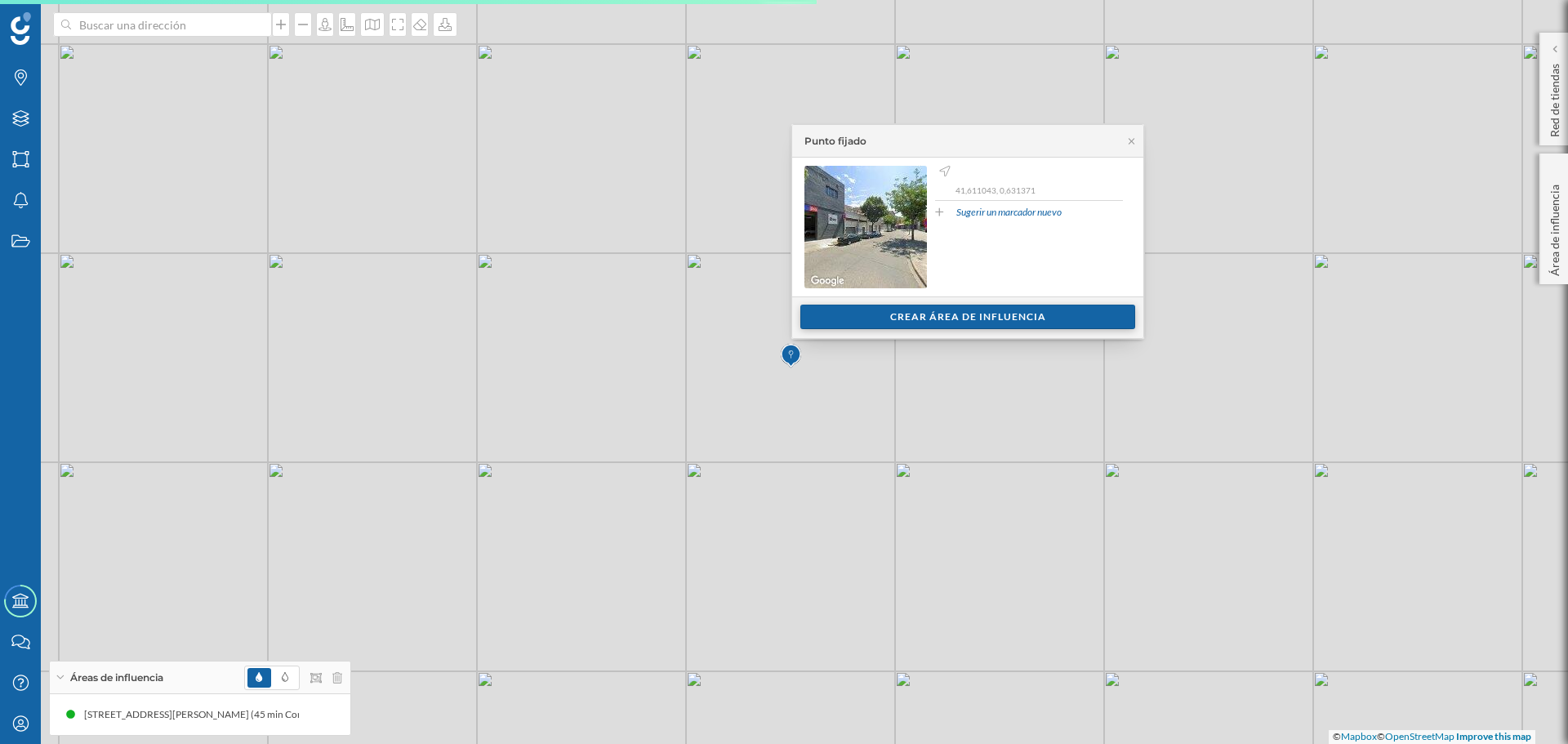
click at [876, 314] on div "Crear área de influencia" at bounding box center [967, 317] width 335 height 24
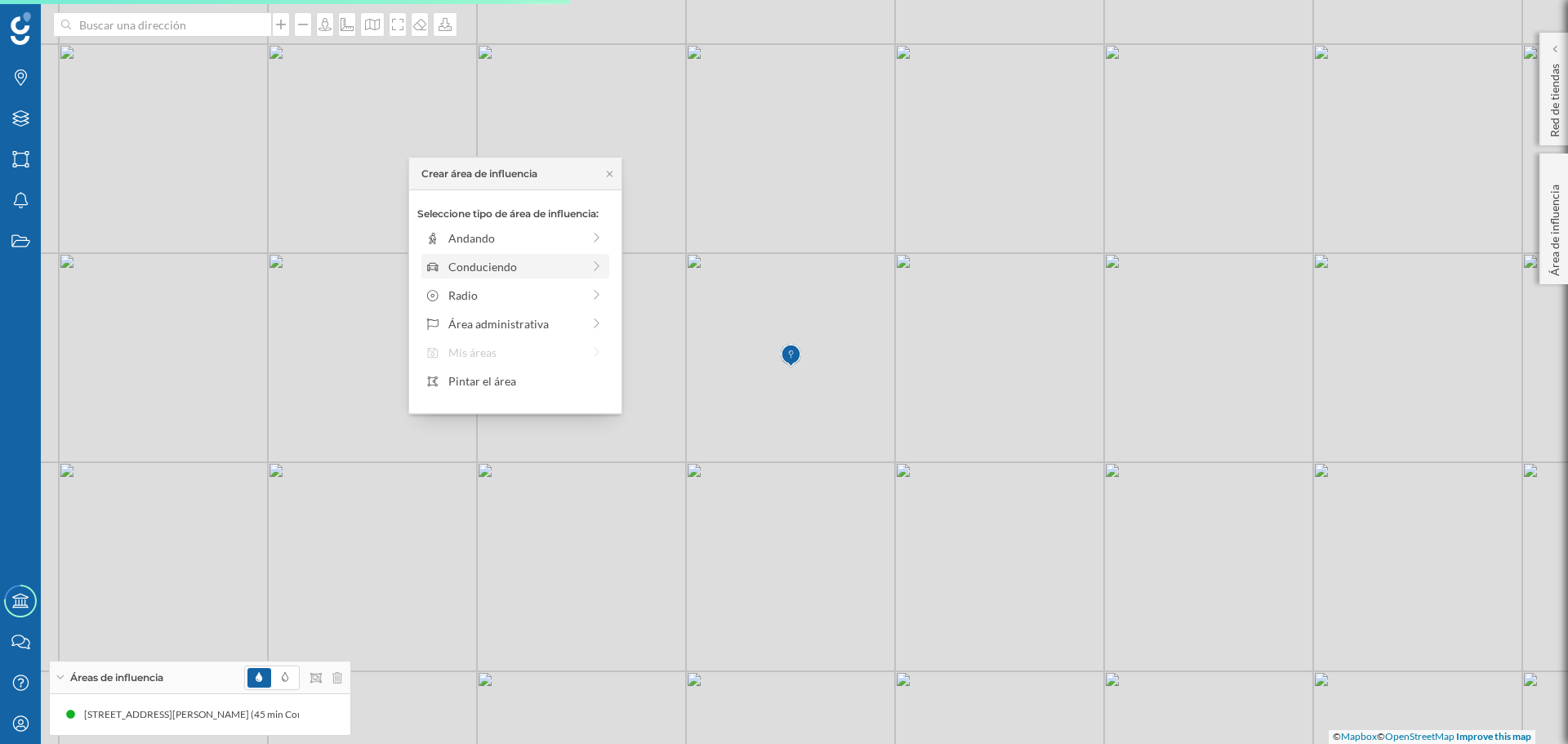
click at [584, 265] on div "Conduciendo" at bounding box center [514, 267] width 178 height 17
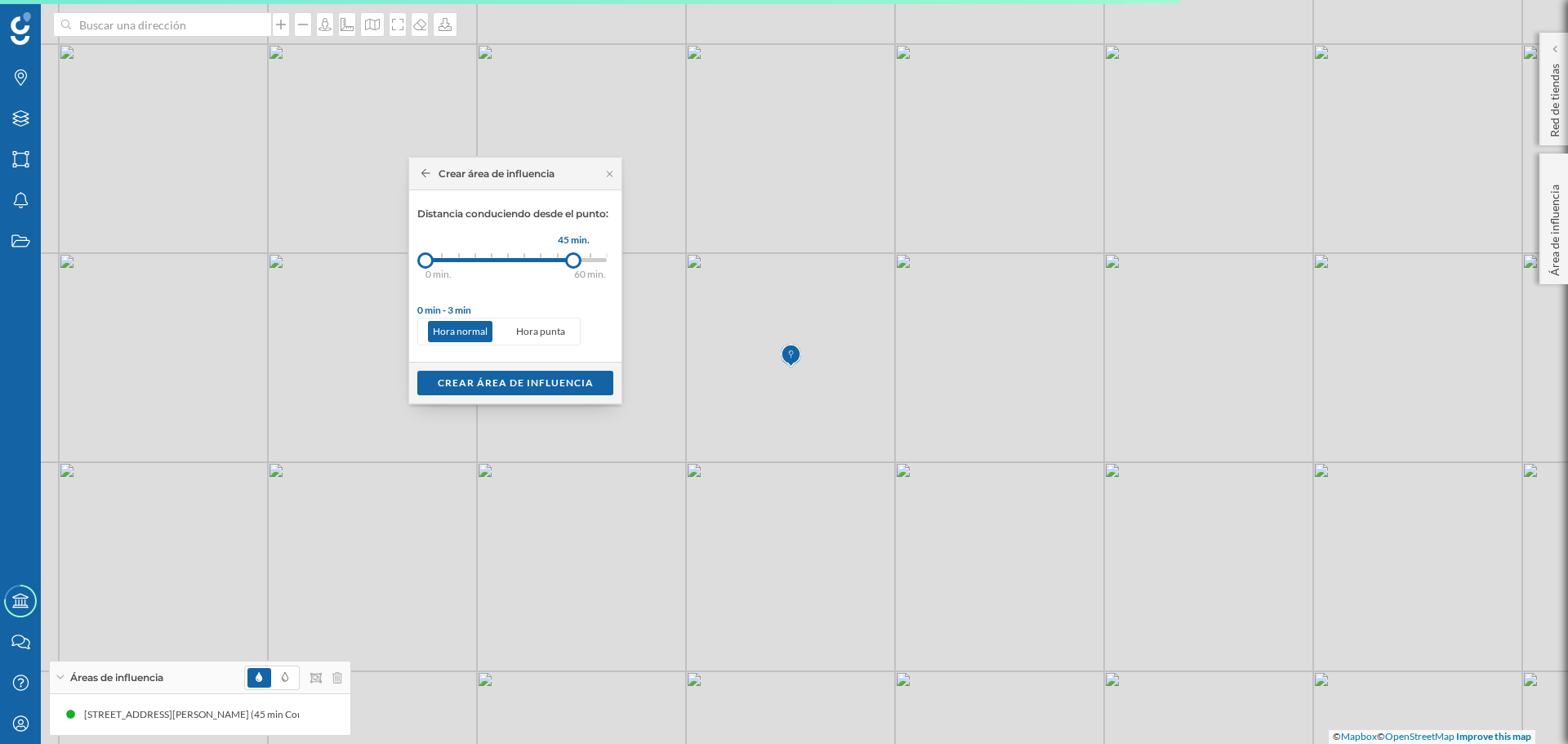
drag, startPoint x: 446, startPoint y: 261, endPoint x: 575, endPoint y: 259, distance: 129.0
click at [575, 259] on div at bounding box center [574, 261] width 17 height 17
click at [524, 380] on div "Crear área de influencia" at bounding box center [515, 382] width 196 height 24
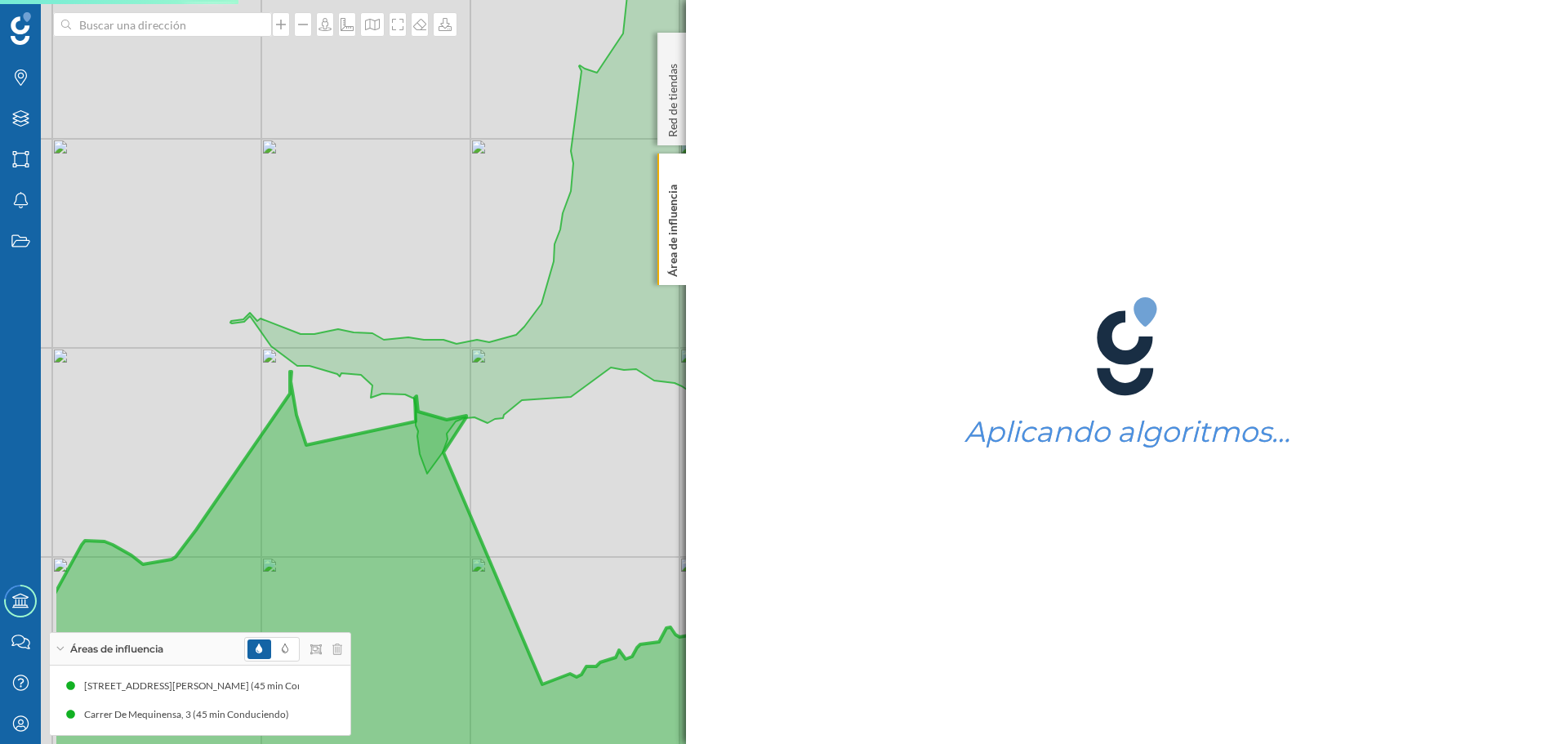
drag, startPoint x: 126, startPoint y: 382, endPoint x: 339, endPoint y: 394, distance: 213.3
click at [339, 394] on div "© Mapbox © OpenStreetMap Improve this map" at bounding box center [784, 372] width 1568 height 744
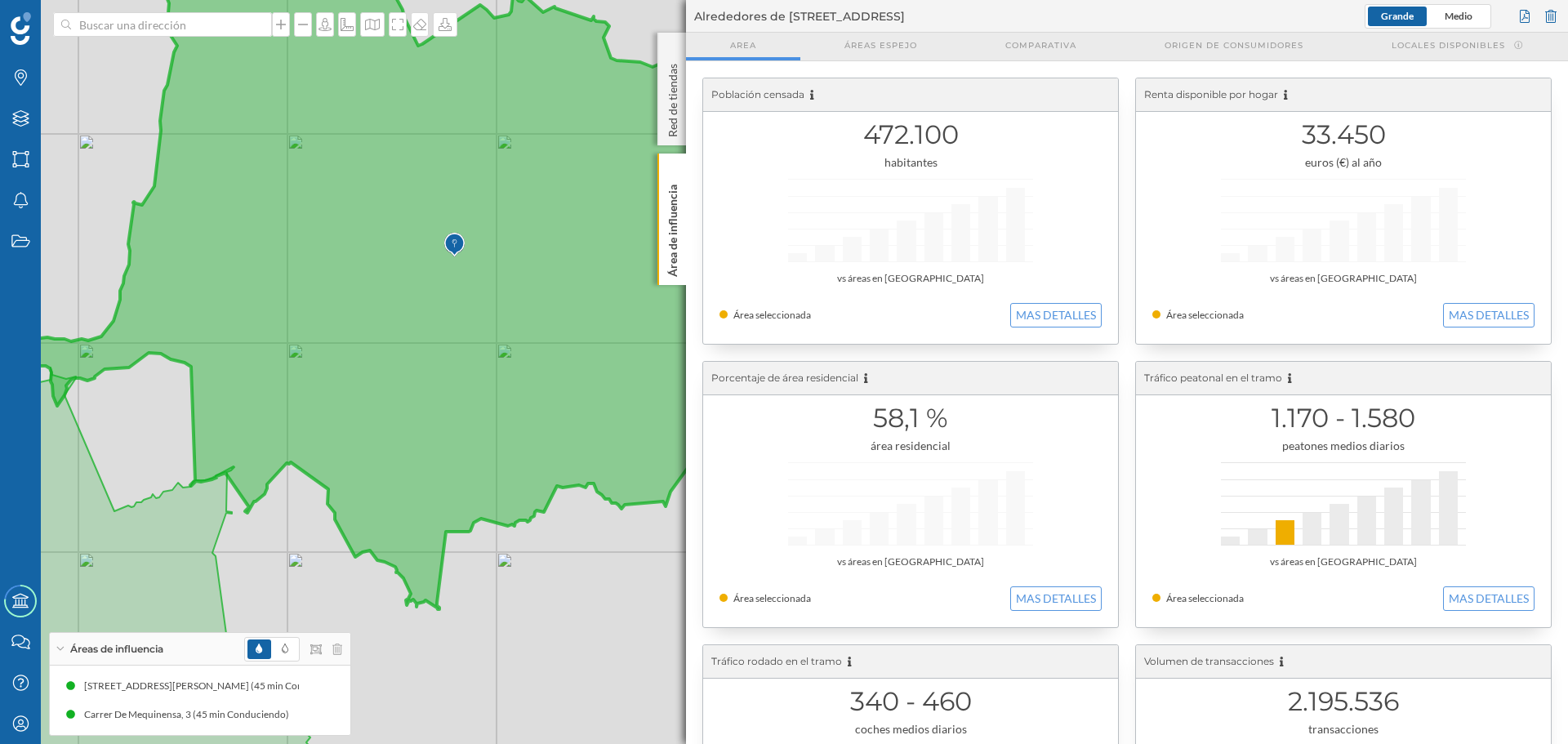
drag, startPoint x: 535, startPoint y: 397, endPoint x: 178, endPoint y: 431, distance: 358.6
click at [178, 431] on div "© Mapbox © OpenStreetMap Improve this map" at bounding box center [784, 372] width 1568 height 744
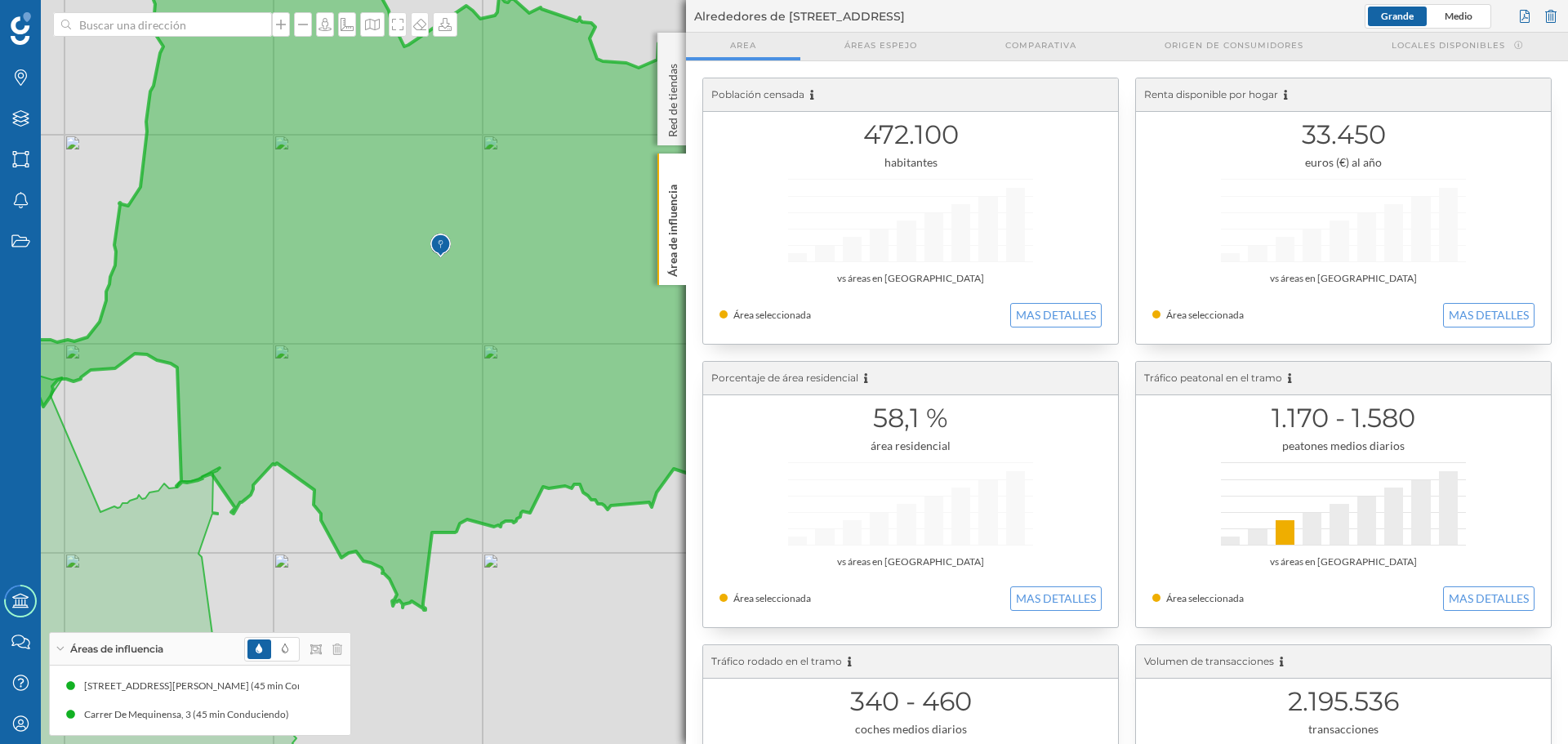
drag, startPoint x: 610, startPoint y: 584, endPoint x: 536, endPoint y: 579, distance: 74.2
click at [536, 579] on div "© Mapbox © OpenStreetMap Improve this map" at bounding box center [784, 372] width 1568 height 744
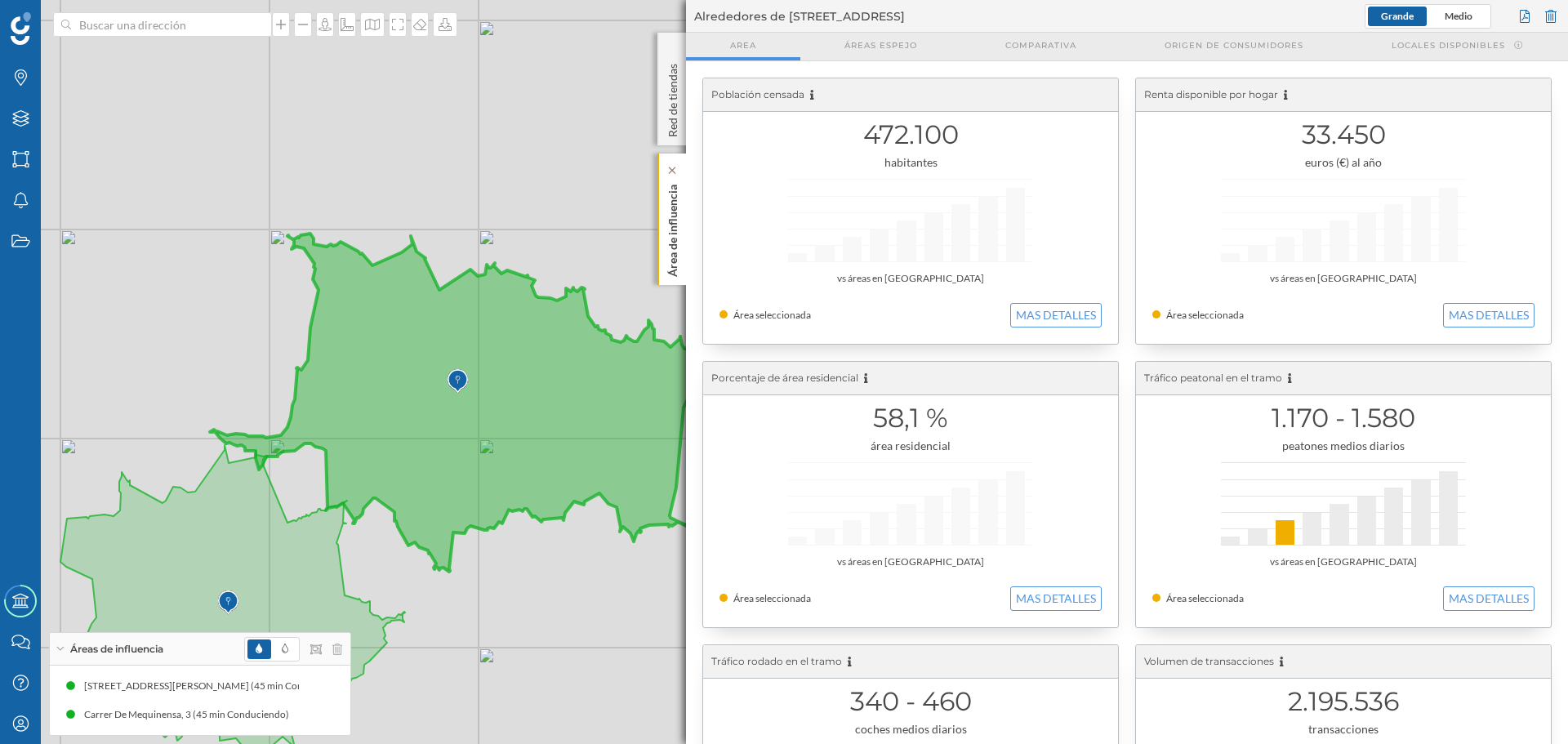
click at [675, 227] on p "Área de influencia" at bounding box center [673, 227] width 17 height 99
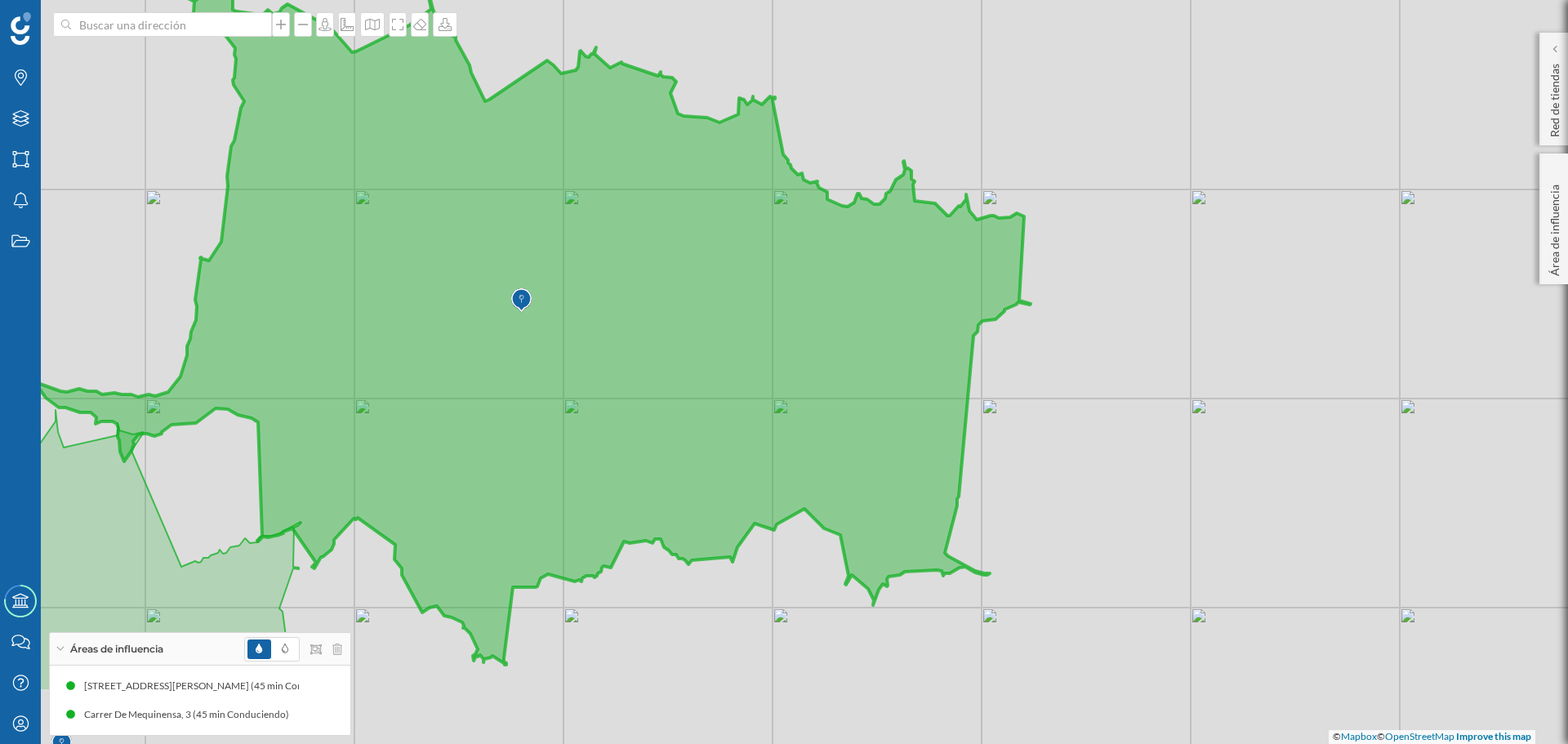
drag, startPoint x: 1109, startPoint y: 634, endPoint x: 1127, endPoint y: 491, distance: 144.1
click at [1127, 491] on div "© Mapbox © OpenStreetMap Improve this map" at bounding box center [784, 372] width 1568 height 744
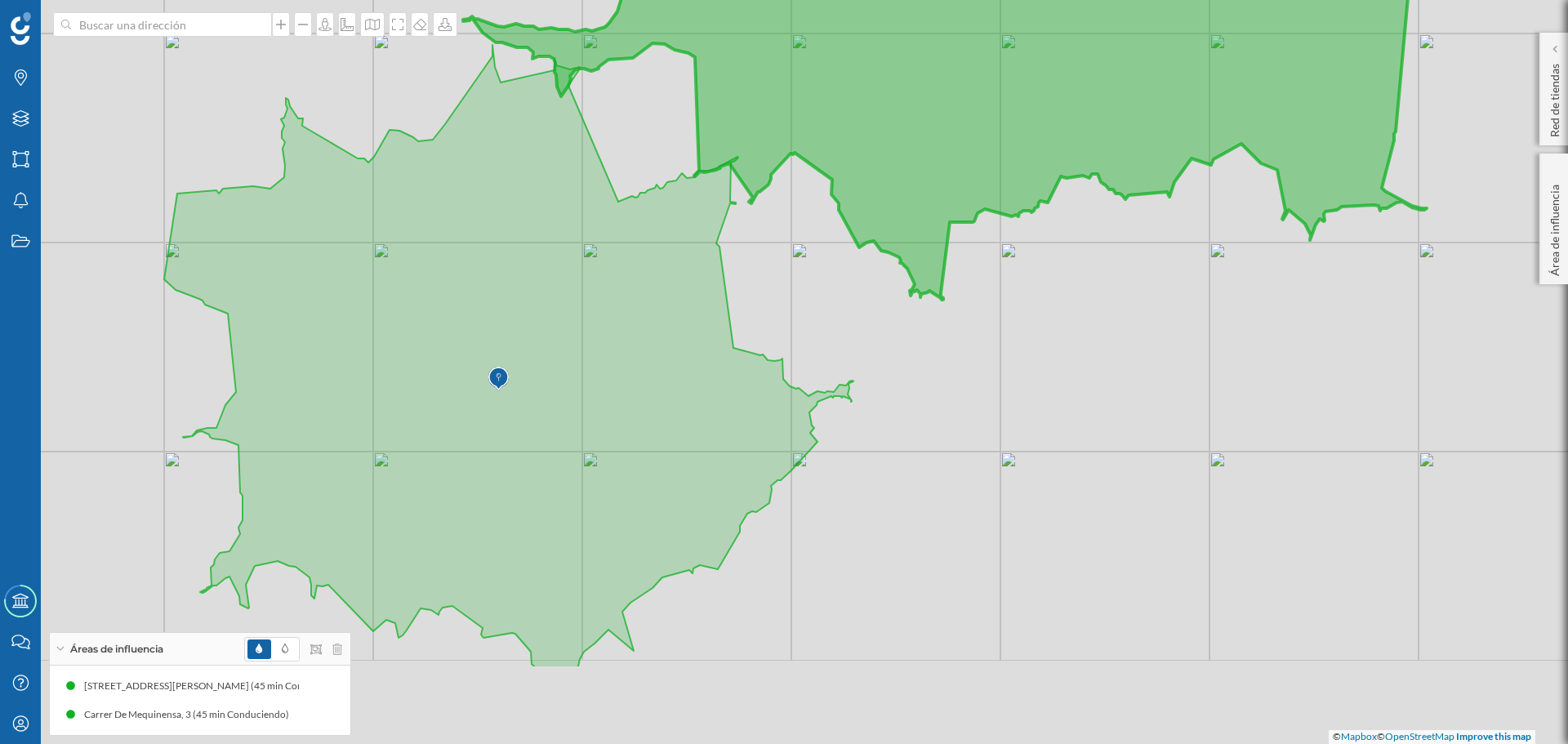
drag, startPoint x: 791, startPoint y: 678, endPoint x: 863, endPoint y: 523, distance: 170.9
click at [863, 523] on div "© Mapbox © OpenStreetMap Improve this map" at bounding box center [784, 372] width 1568 height 744
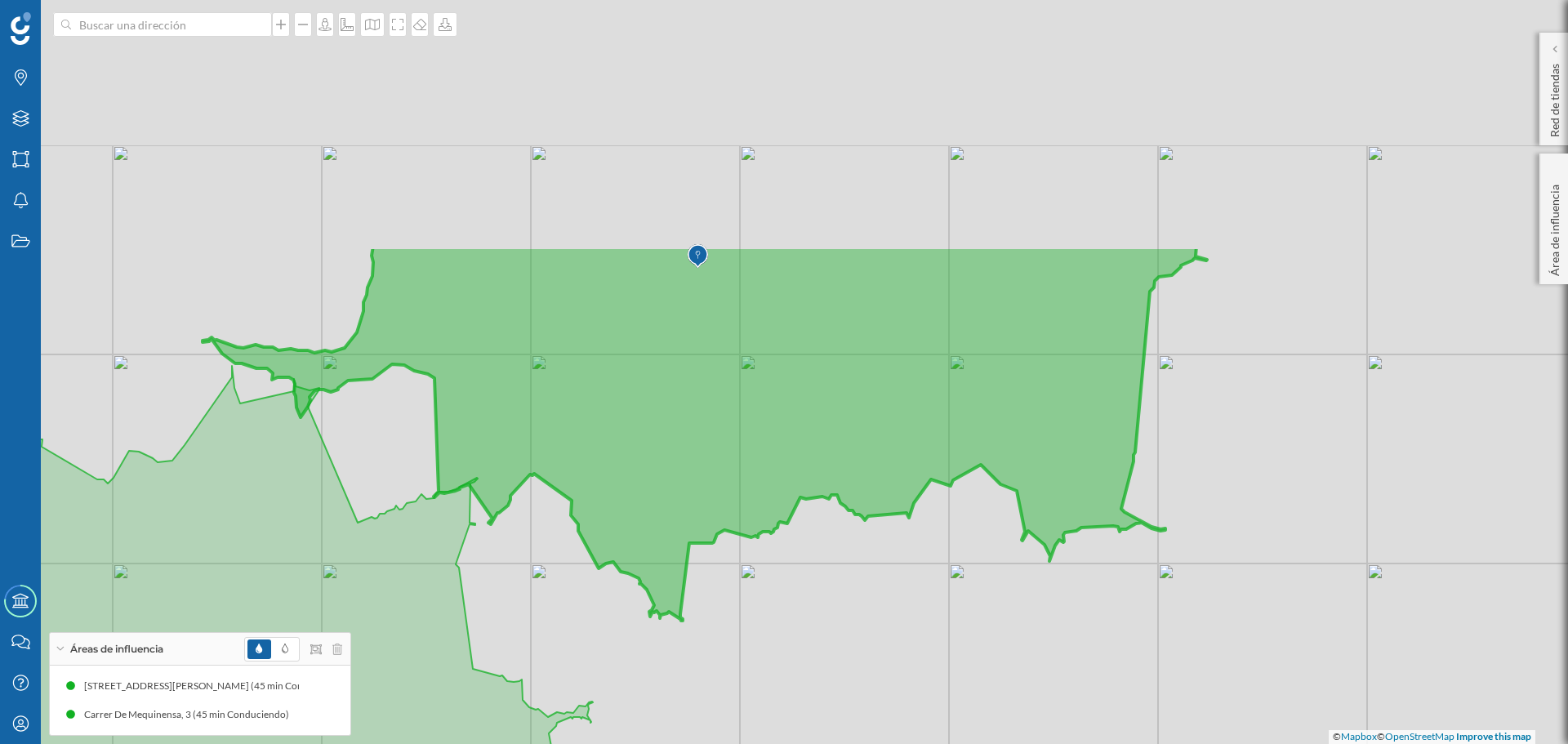
drag, startPoint x: 1080, startPoint y: 340, endPoint x: 832, endPoint y: 634, distance: 384.6
click at [832, 634] on div "© Mapbox © OpenStreetMap Improve this map" at bounding box center [784, 372] width 1568 height 744
